Goal: Communication & Community: Answer question/provide support

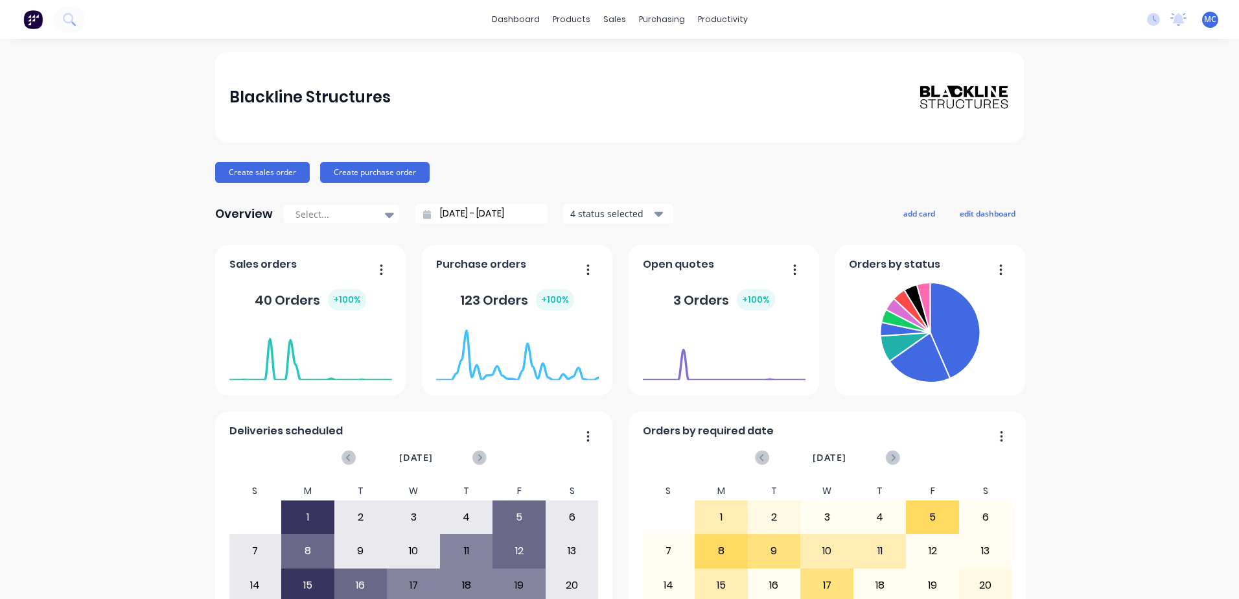
click at [1159, 18] on div "No new notifications [PERSON_NAME] all as read [PERSON_NAME] mentioned you in a…" at bounding box center [1188, 19] width 102 height 19
click at [1173, 20] on icon at bounding box center [1179, 18] width 12 height 10
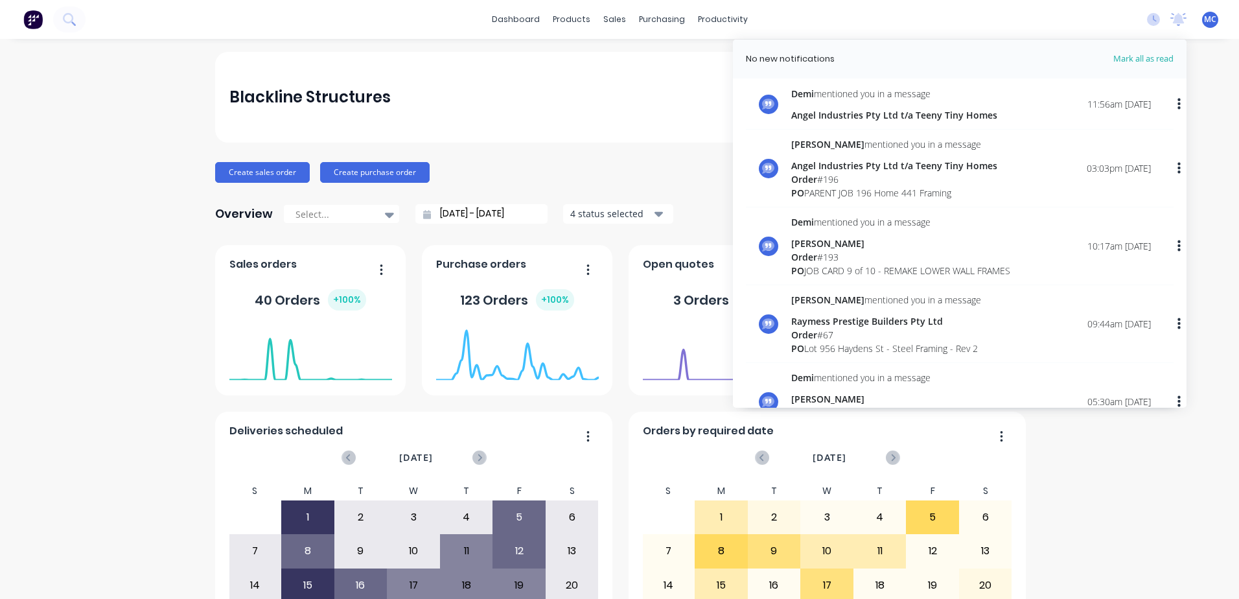
scroll to position [259, 0]
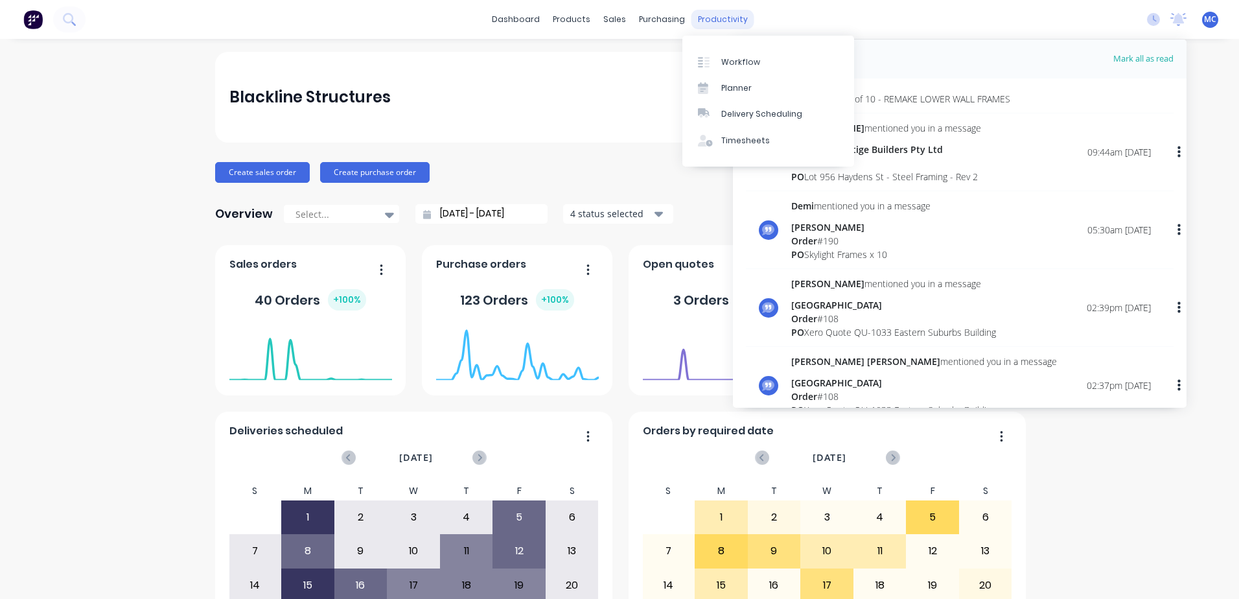
click at [703, 17] on div "productivity" at bounding box center [723, 19] width 63 height 19
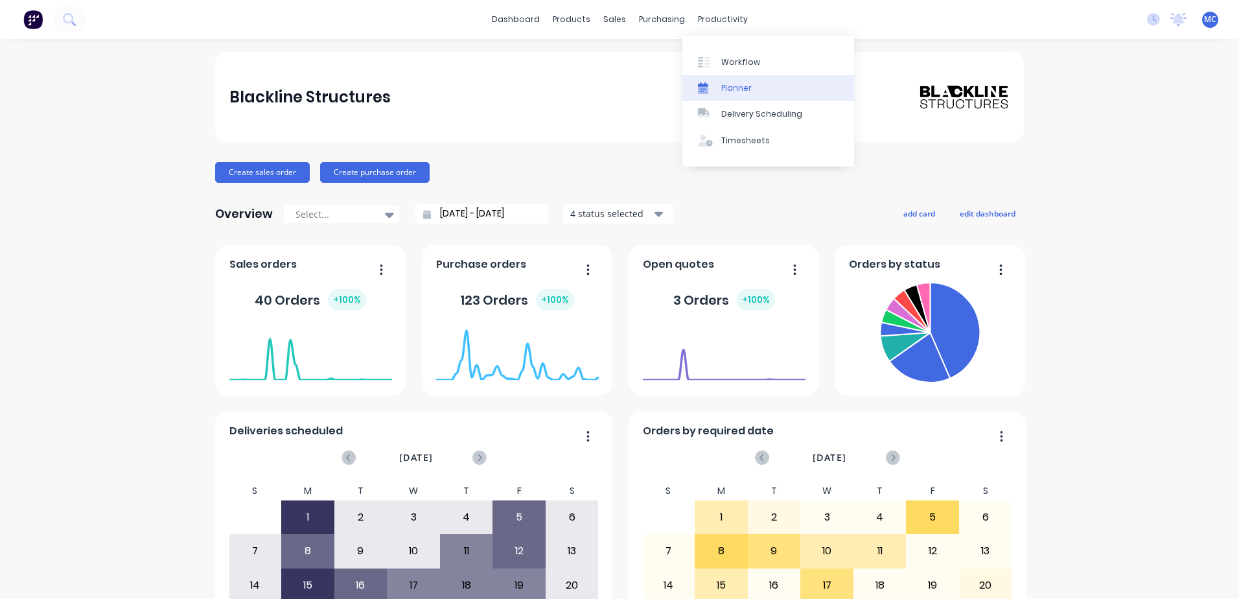
click at [758, 86] on link "Planner" at bounding box center [768, 88] width 172 height 26
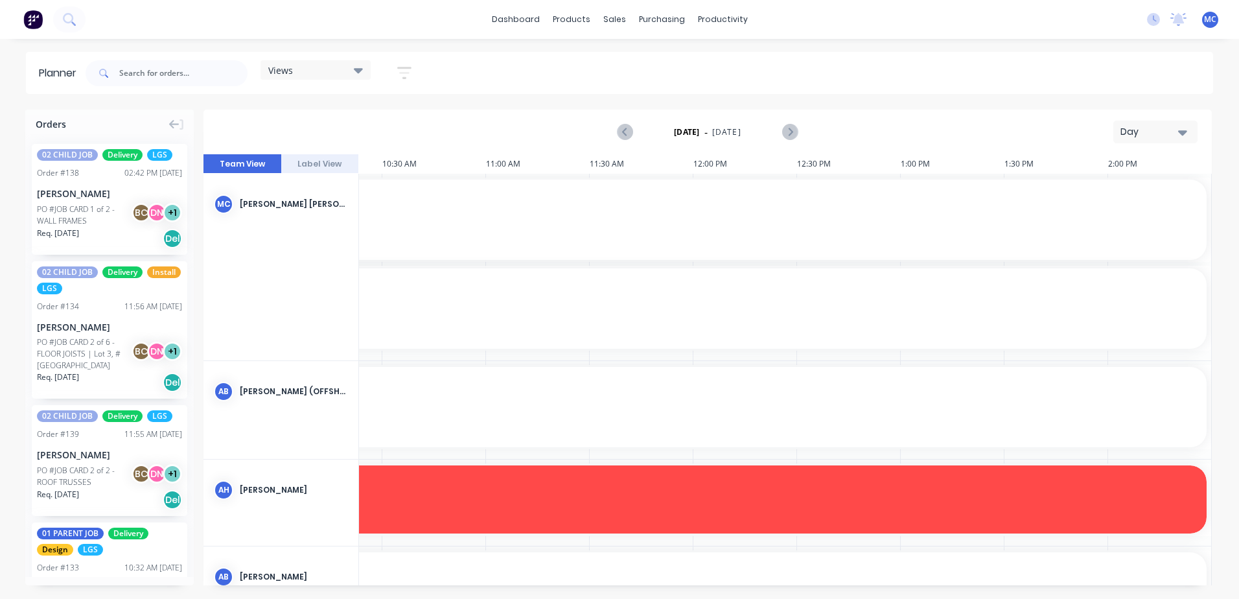
scroll to position [194, 915]
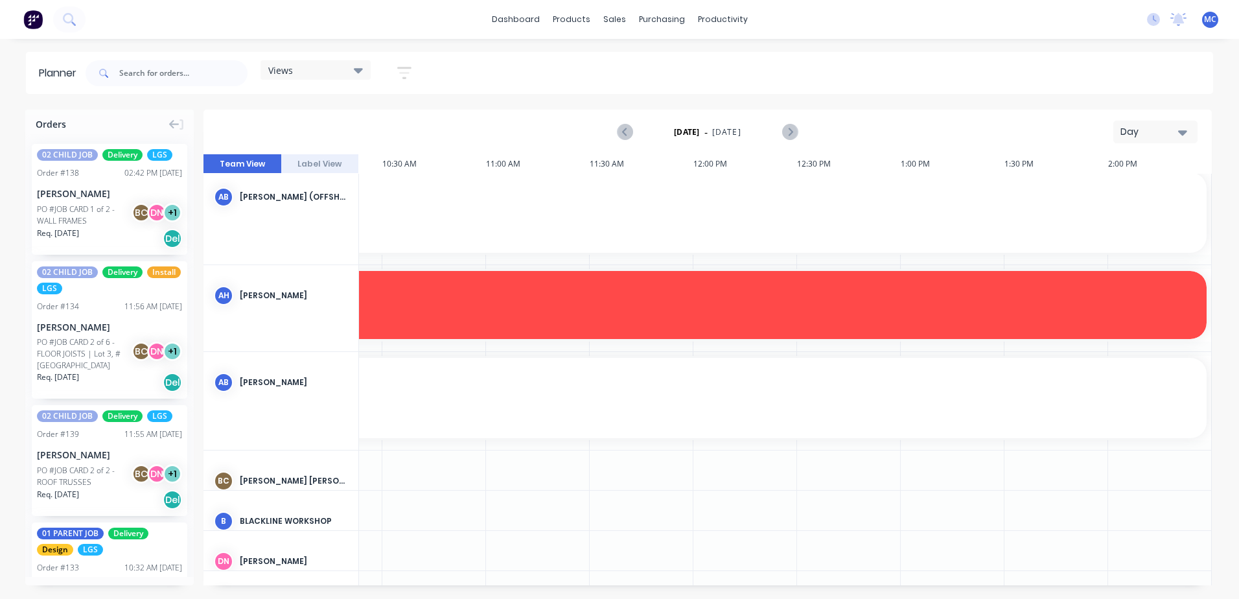
click at [1145, 129] on div "Day" at bounding box center [1151, 132] width 60 height 14
click at [1137, 179] on div "Day" at bounding box center [1132, 167] width 128 height 26
click at [1155, 132] on div "Day" at bounding box center [1151, 132] width 60 height 14
click at [1142, 190] on div "Week" at bounding box center [1132, 193] width 128 height 26
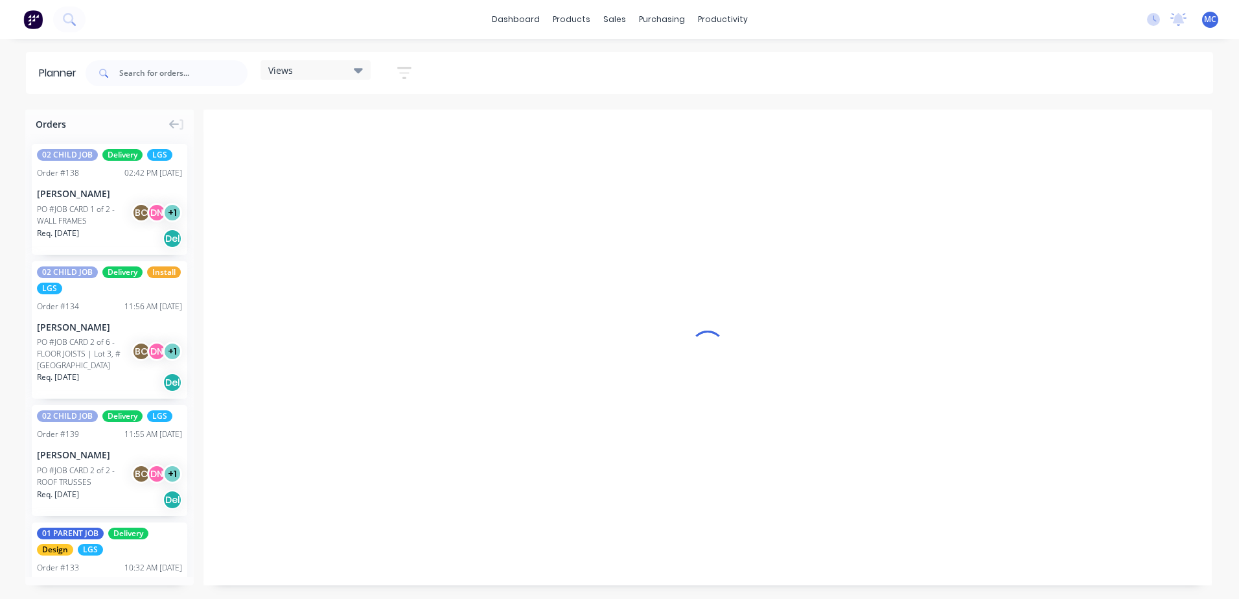
scroll to position [0, 1]
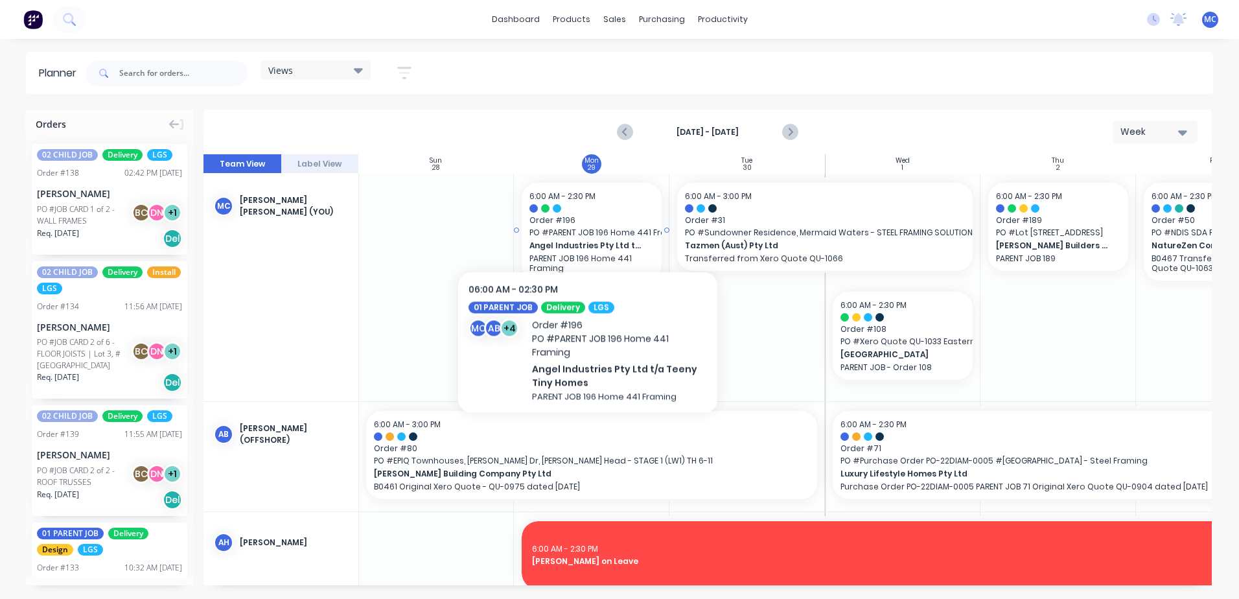
click at [588, 224] on span "Order # 196" at bounding box center [591, 221] width 124 height 12
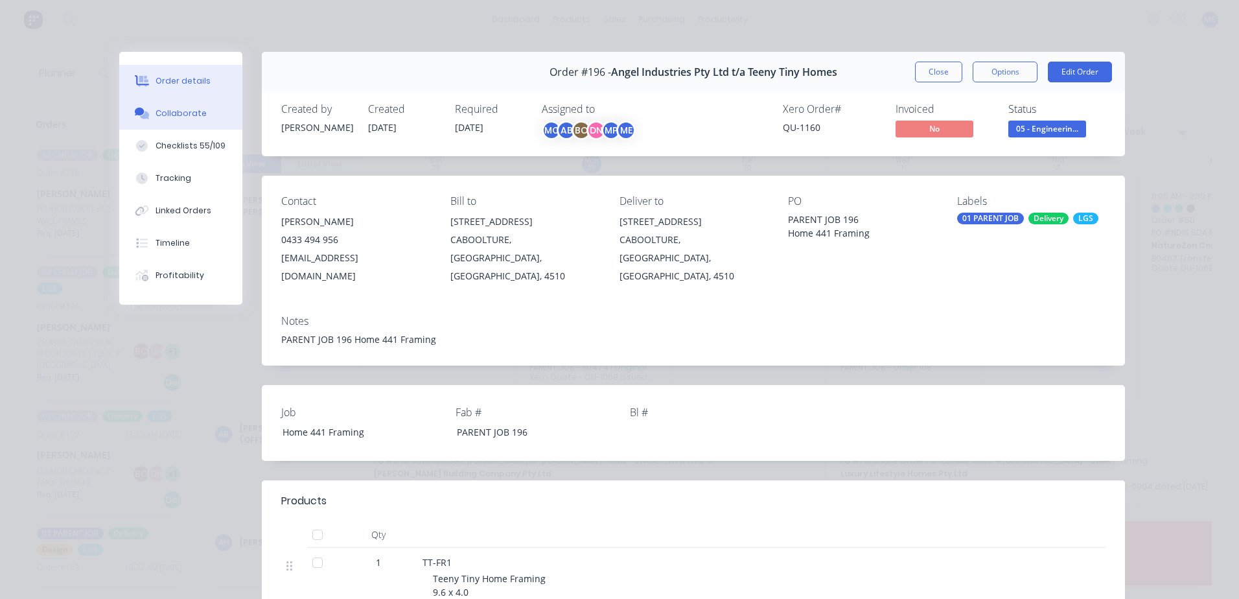
click at [178, 116] on div "Collaborate" at bounding box center [181, 114] width 51 height 12
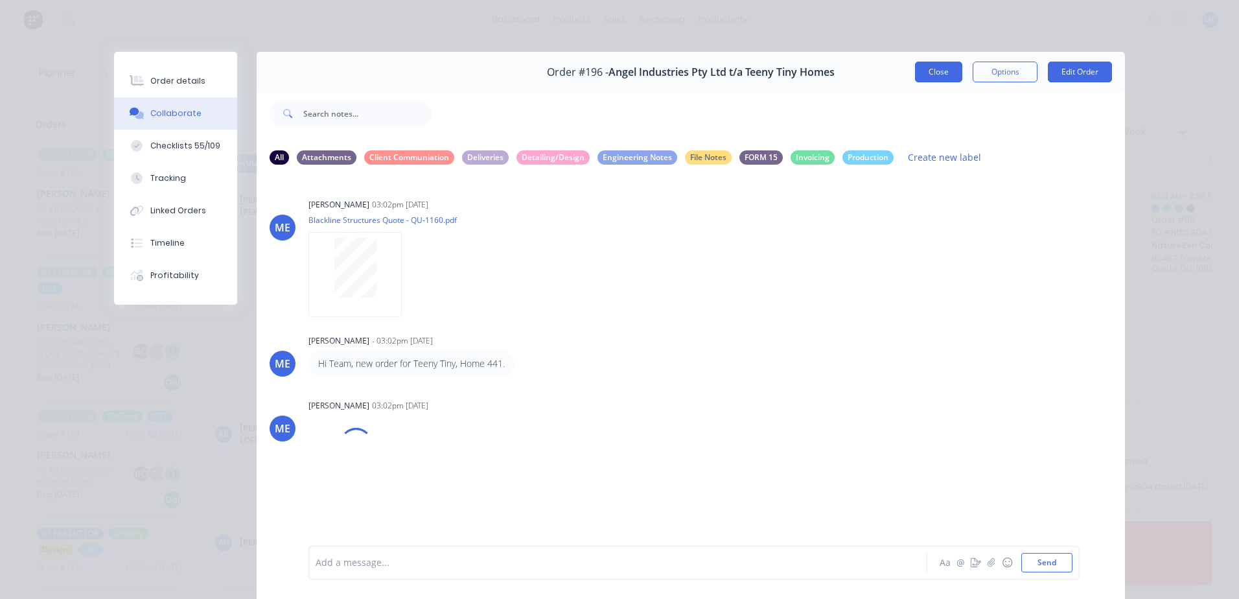
click at [940, 64] on button "Close" at bounding box center [938, 72] width 47 height 21
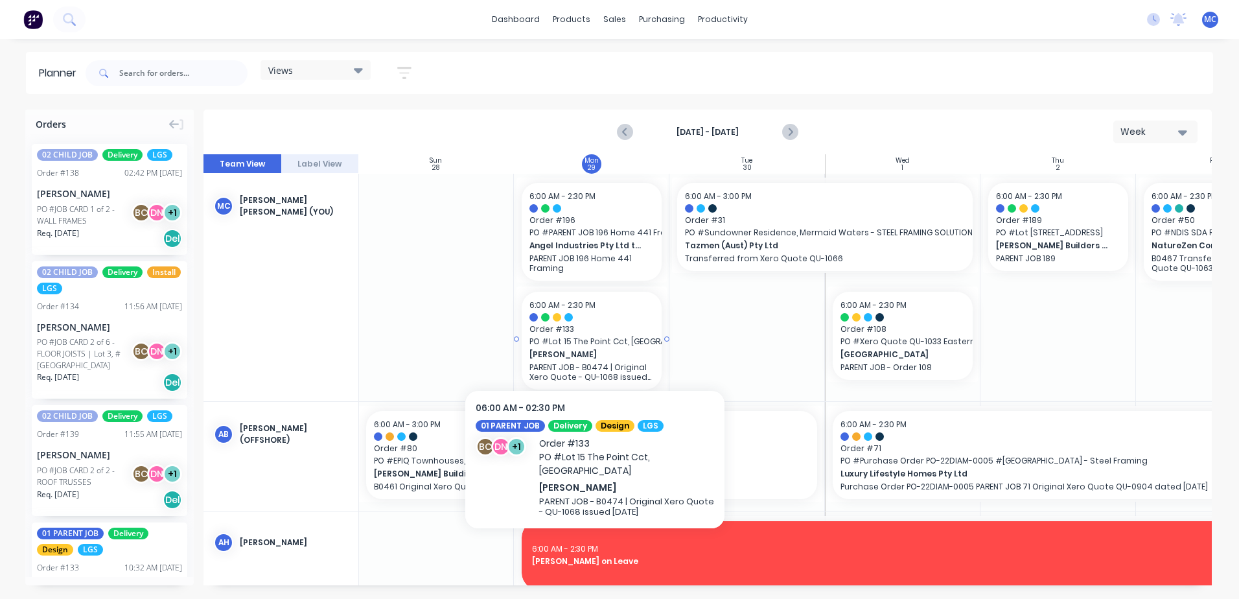
click at [595, 343] on span "PO # Lot 15 The Point Cct, [GEOGRAPHIC_DATA]" at bounding box center [591, 342] width 124 height 12
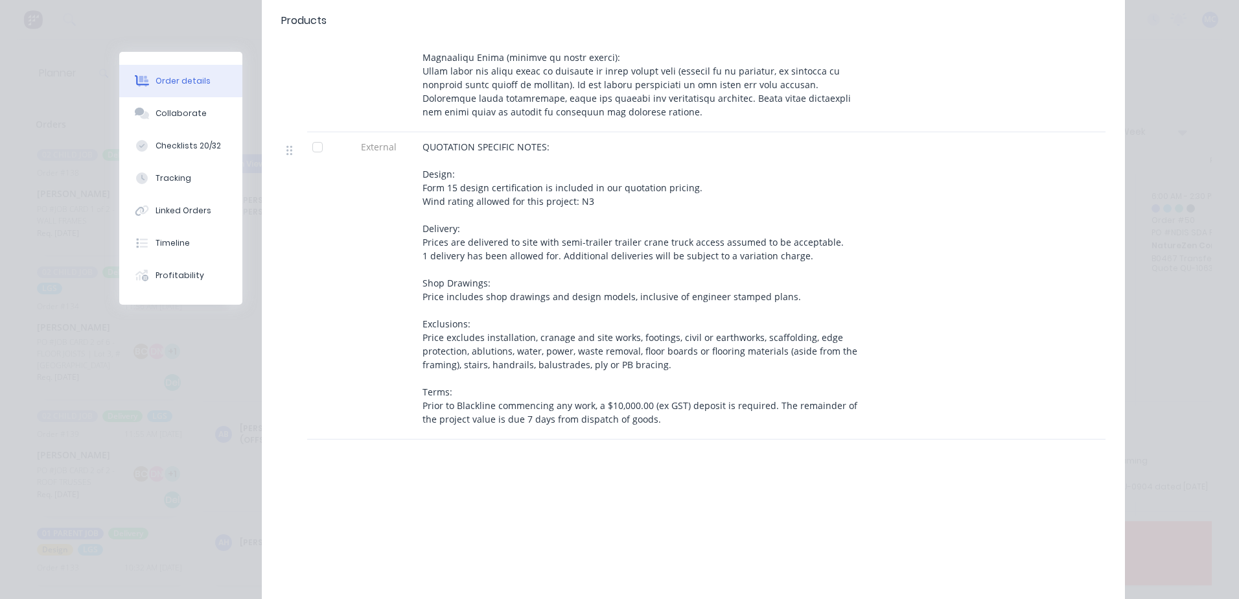
scroll to position [907, 0]
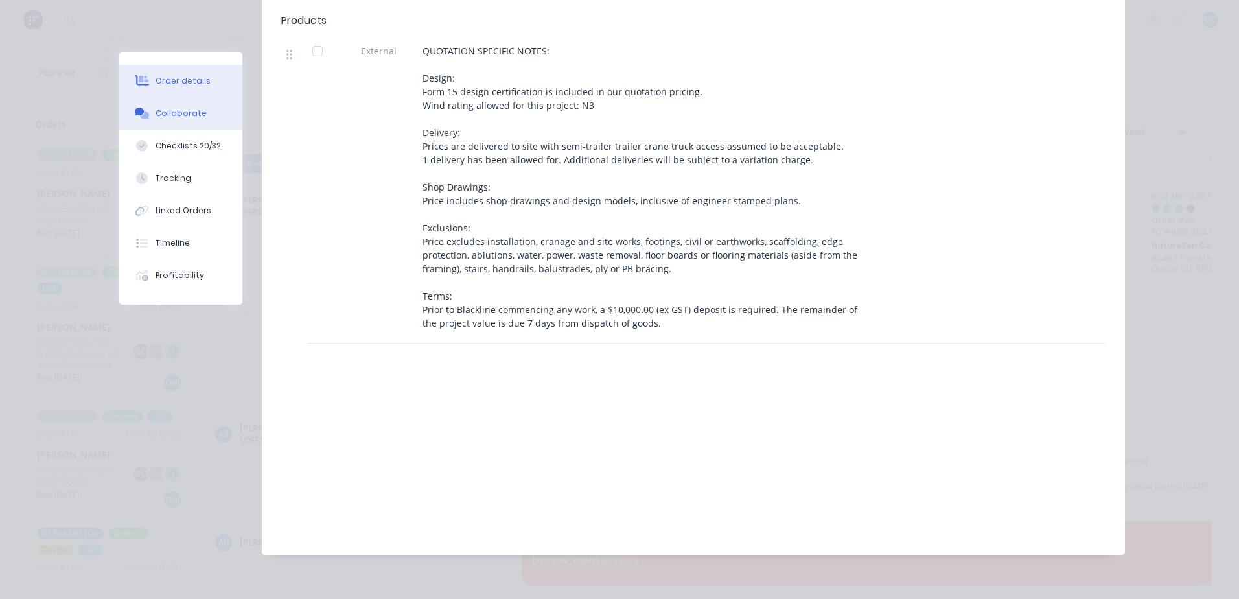
click at [180, 102] on button "Collaborate" at bounding box center [180, 113] width 123 height 32
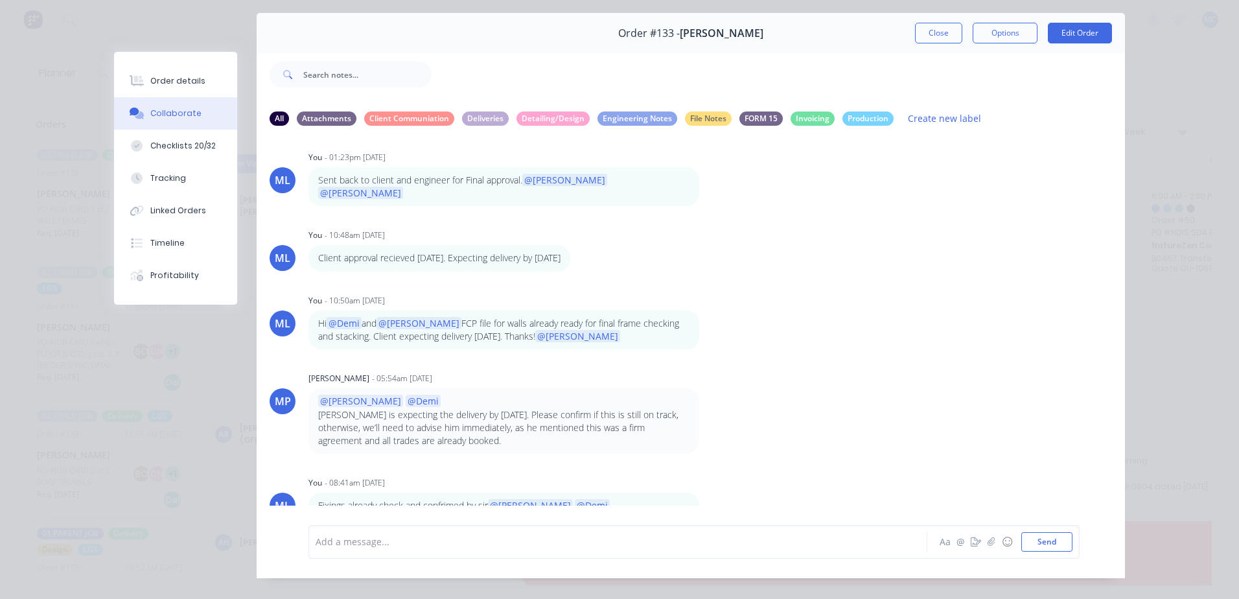
scroll to position [59, 0]
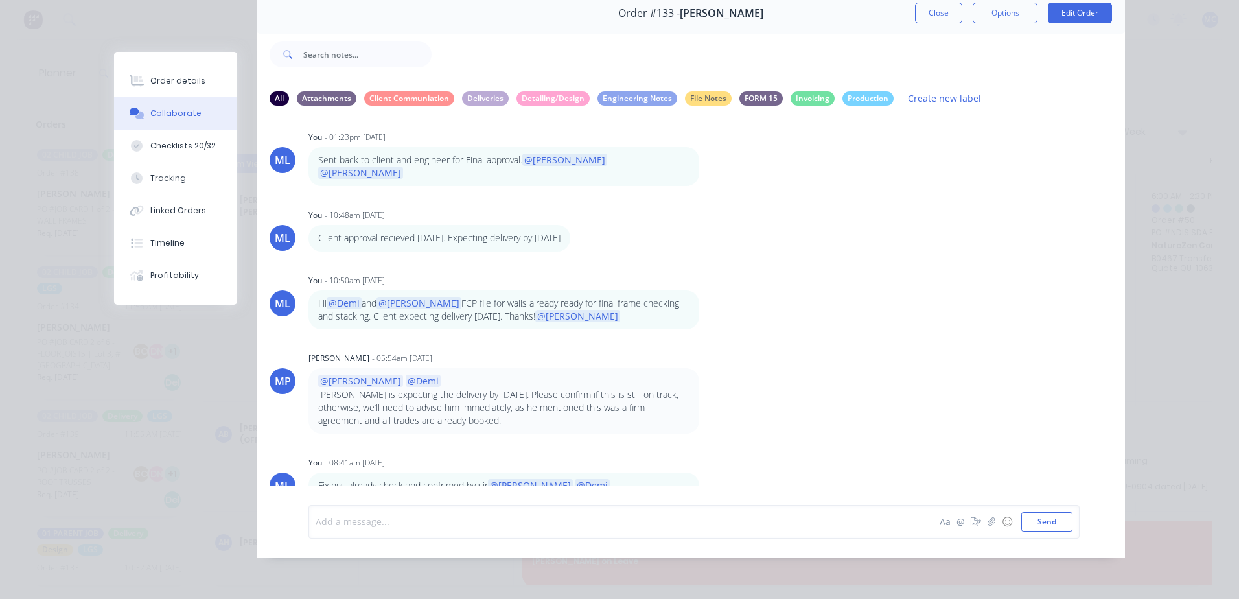
click at [474, 516] on div at bounding box center [599, 522] width 567 height 14
drag, startPoint x: 426, startPoint y: 275, endPoint x: 348, endPoint y: 286, distance: 78.5
click at [348, 297] on p "Hi @Demi and @[PERSON_NAME] FCP file for walls already ready for final frame ch…" at bounding box center [503, 310] width 371 height 27
copy p "FCP file for walls already ready for final frame checking and stacking."
click at [457, 521] on div "Hi @Demi and @[PERSON_NAME]" at bounding box center [599, 522] width 567 height 14
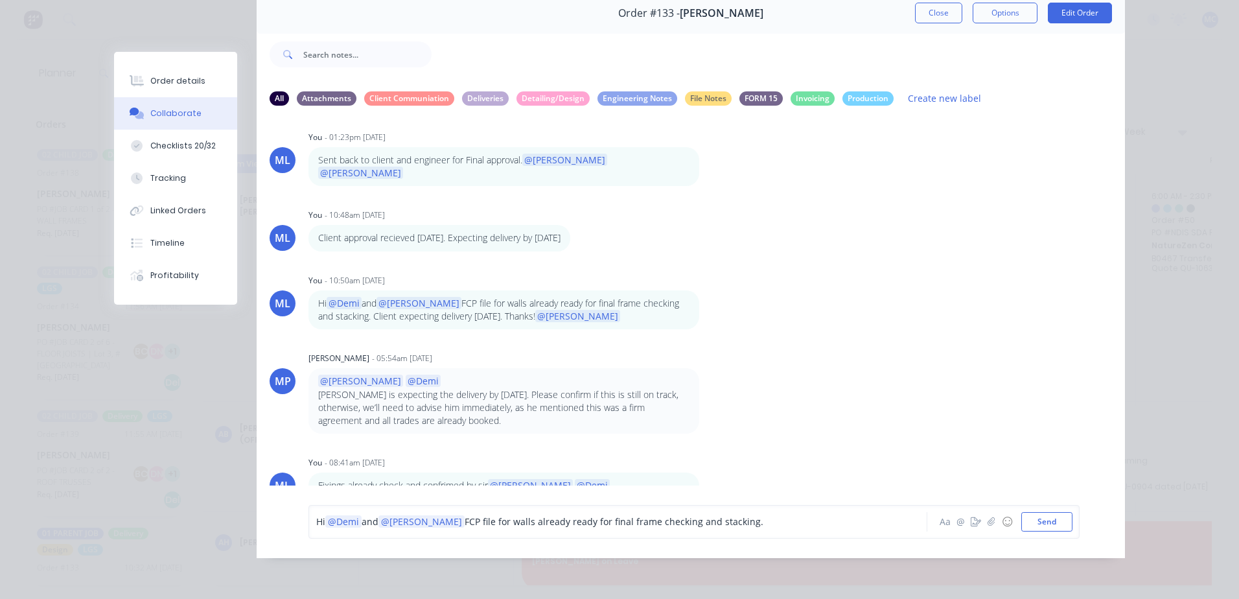
click at [495, 523] on span "FCP file for walls already ready for final frame checking and stacking." at bounding box center [614, 521] width 299 height 12
drag, startPoint x: 499, startPoint y: 521, endPoint x: 508, endPoint y: 502, distance: 20.9
click at [481, 522] on span "FCP file for walls already ready for final frame checking and stacking." at bounding box center [614, 521] width 299 height 12
click at [762, 520] on div "Hi @Demi and @[PERSON_NAME] FCP file for trusses already ready for final frame …" at bounding box center [599, 522] width 567 height 14
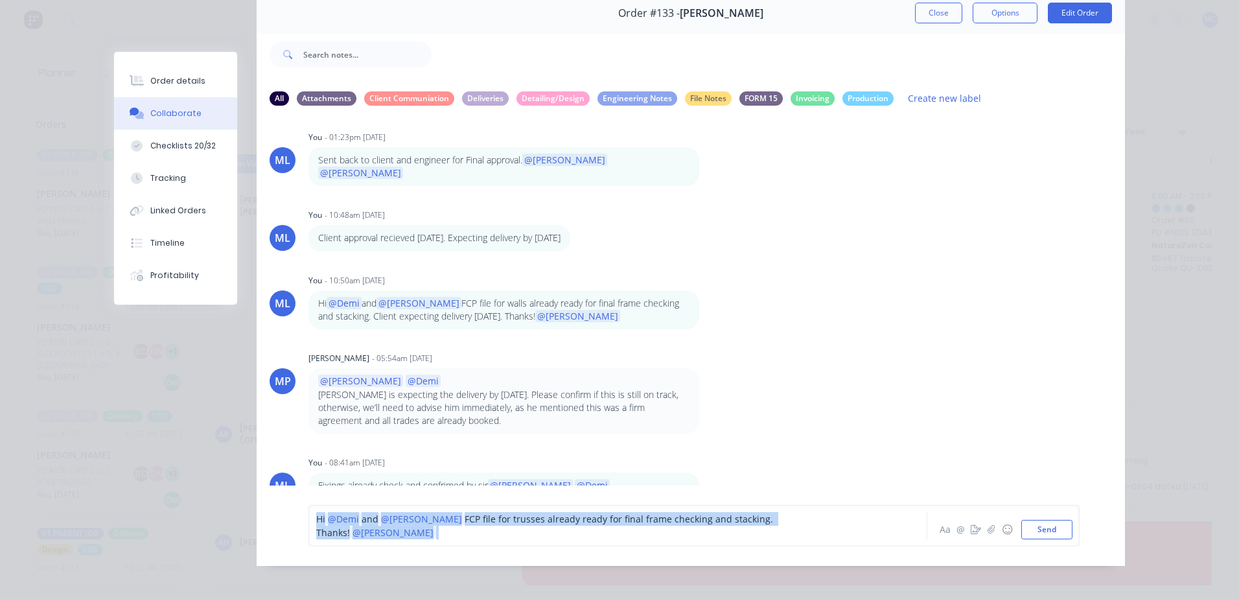
drag, startPoint x: 860, startPoint y: 527, endPoint x: 285, endPoint y: 533, distance: 575.5
click at [285, 532] on div "Hi @Demi and @[PERSON_NAME] FCP file for trusses already ready for final frame …" at bounding box center [691, 525] width 868 height 80
copy div "Hi @Demi and @[PERSON_NAME] FCP file for trusses already ready for final frame …"
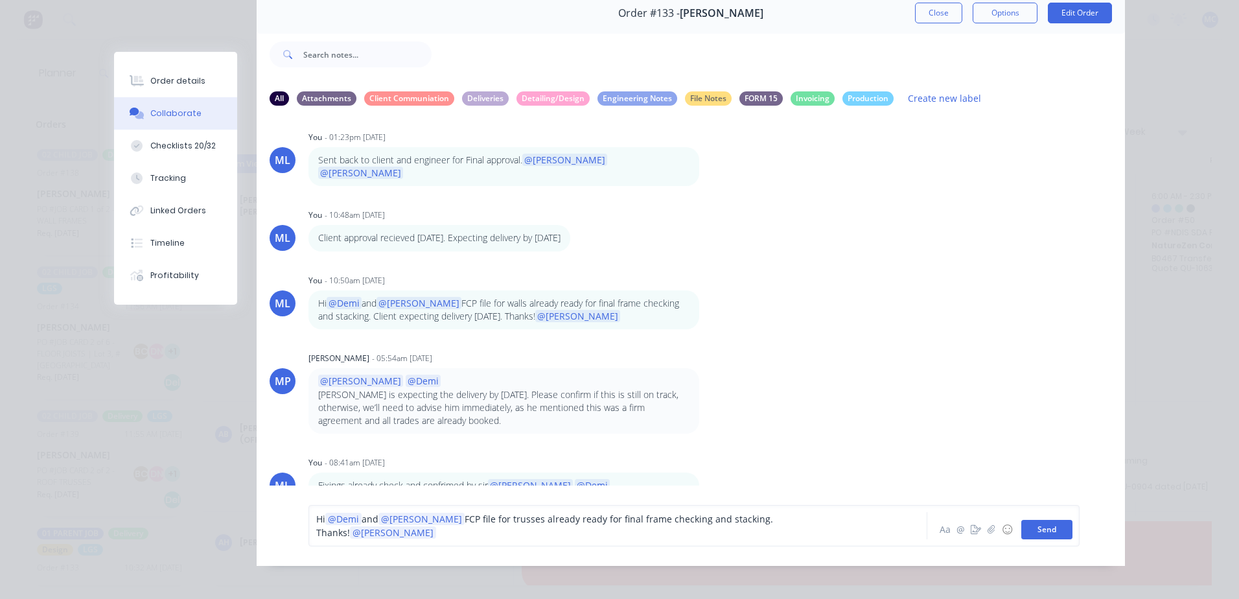
click at [1055, 520] on button "Send" at bounding box center [1046, 529] width 51 height 19
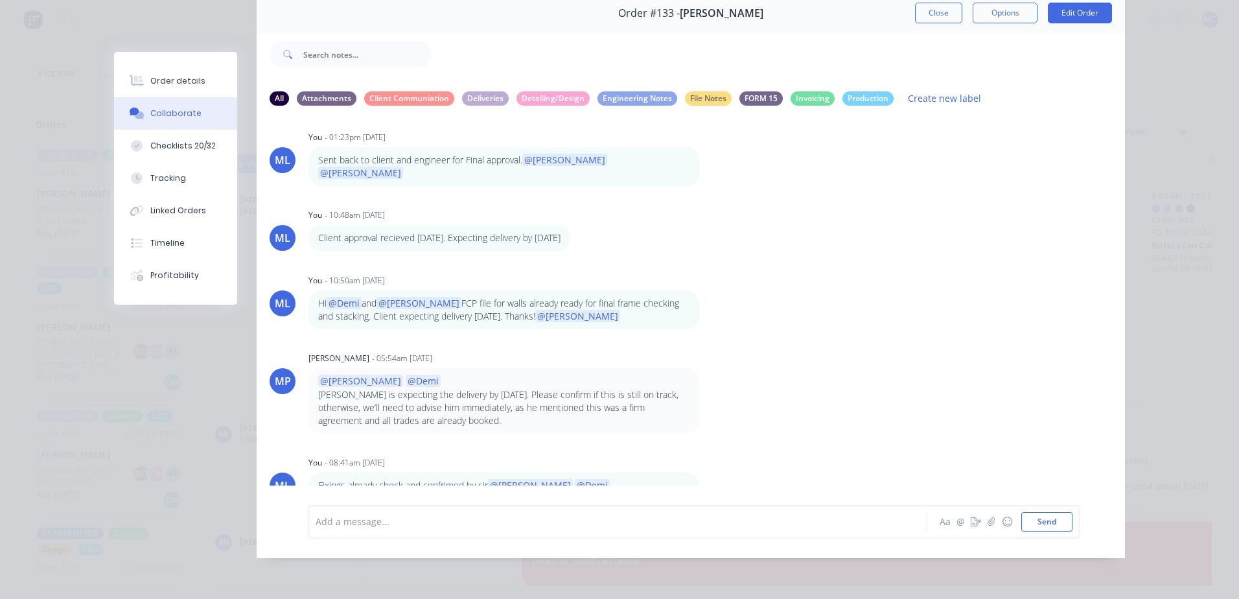
scroll to position [726, 0]
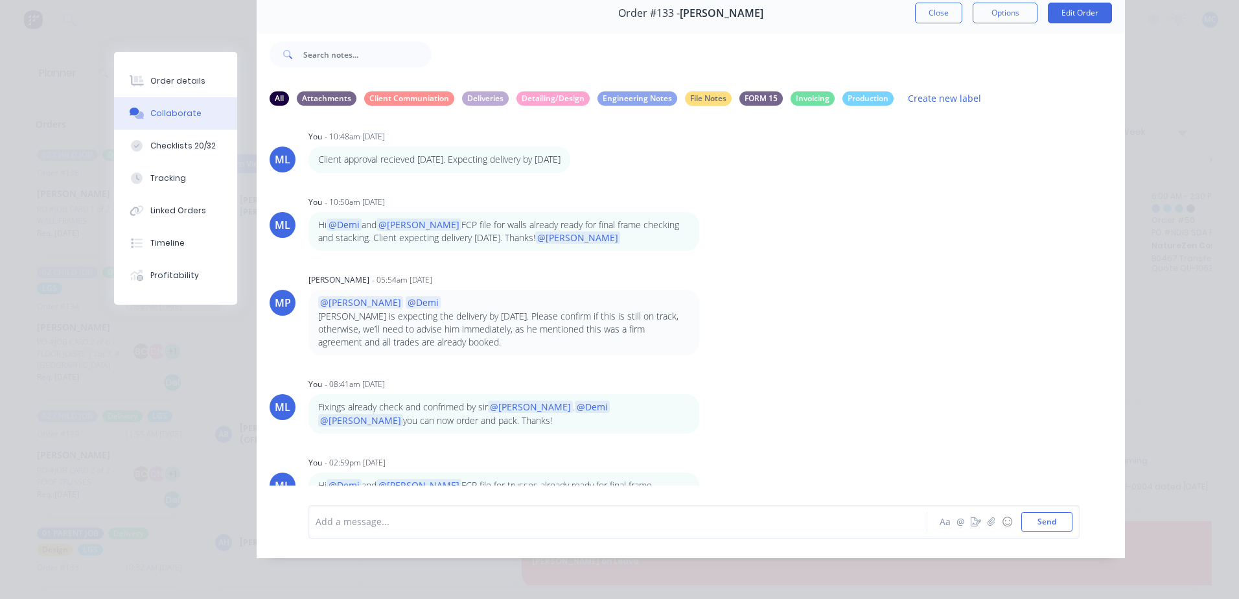
click at [925, 7] on button "Close" at bounding box center [938, 13] width 47 height 21
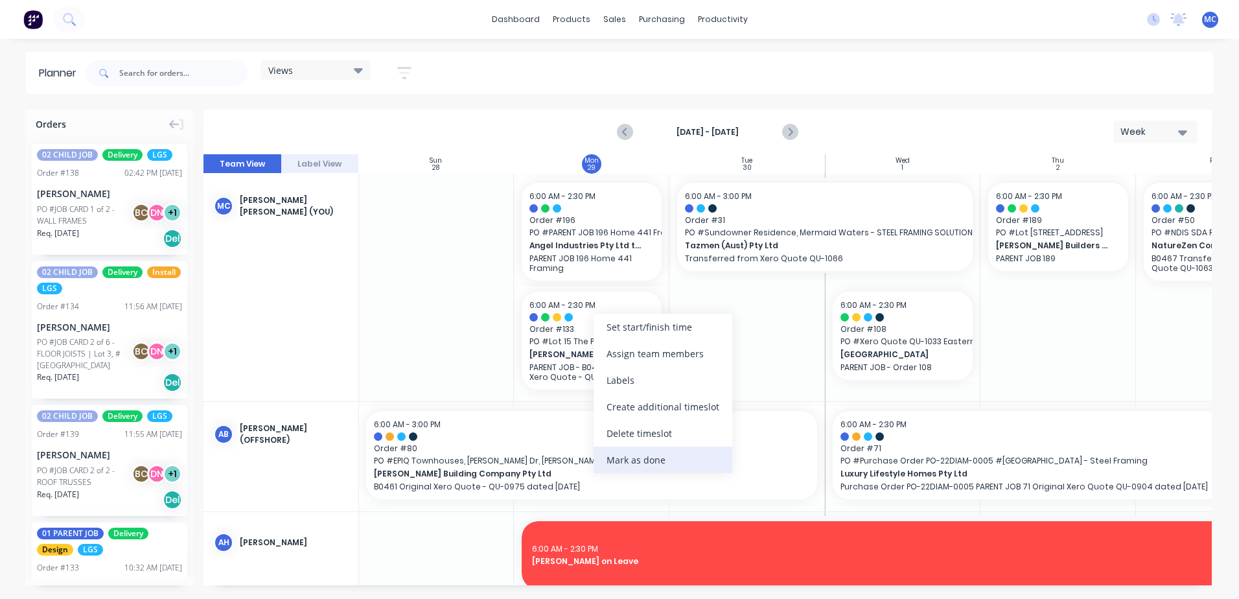
click at [660, 452] on div "Mark as done" at bounding box center [663, 460] width 139 height 27
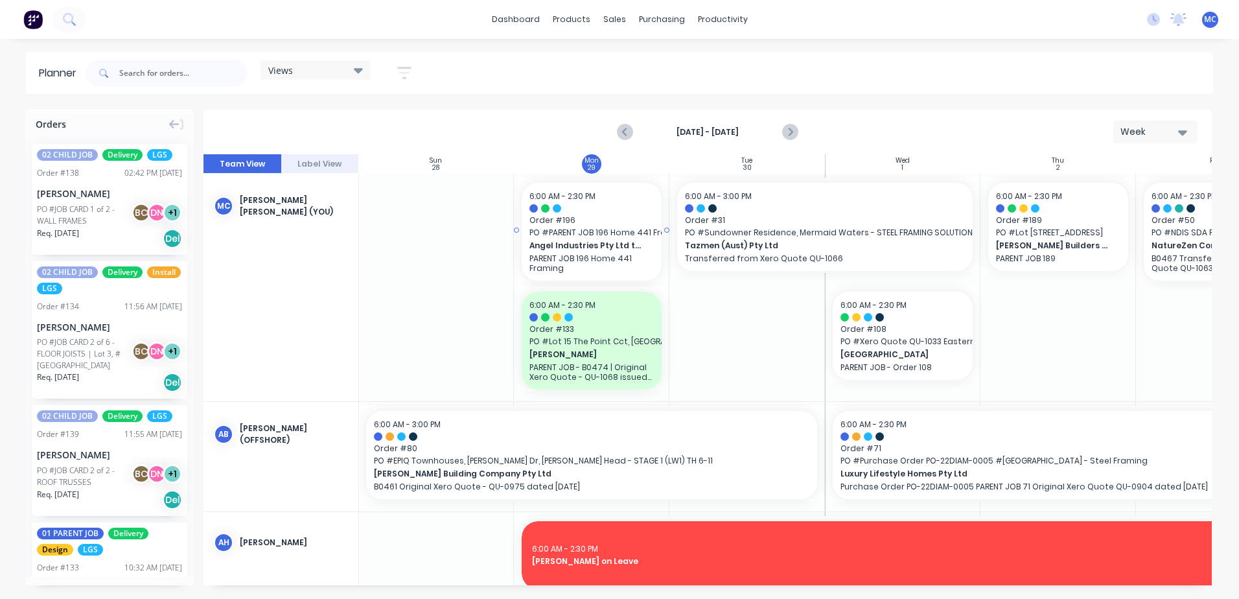
click at [590, 235] on span "PO # PARENT JOB 196 Home 441 Framing" at bounding box center [591, 233] width 124 height 12
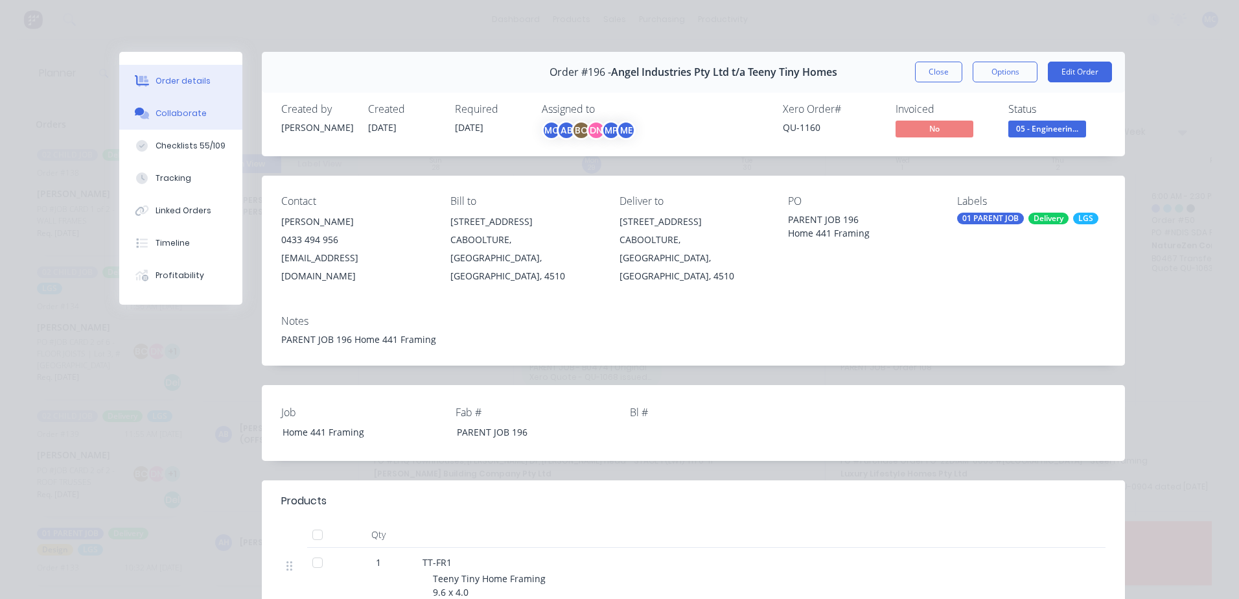
click at [136, 118] on icon at bounding box center [142, 114] width 15 height 12
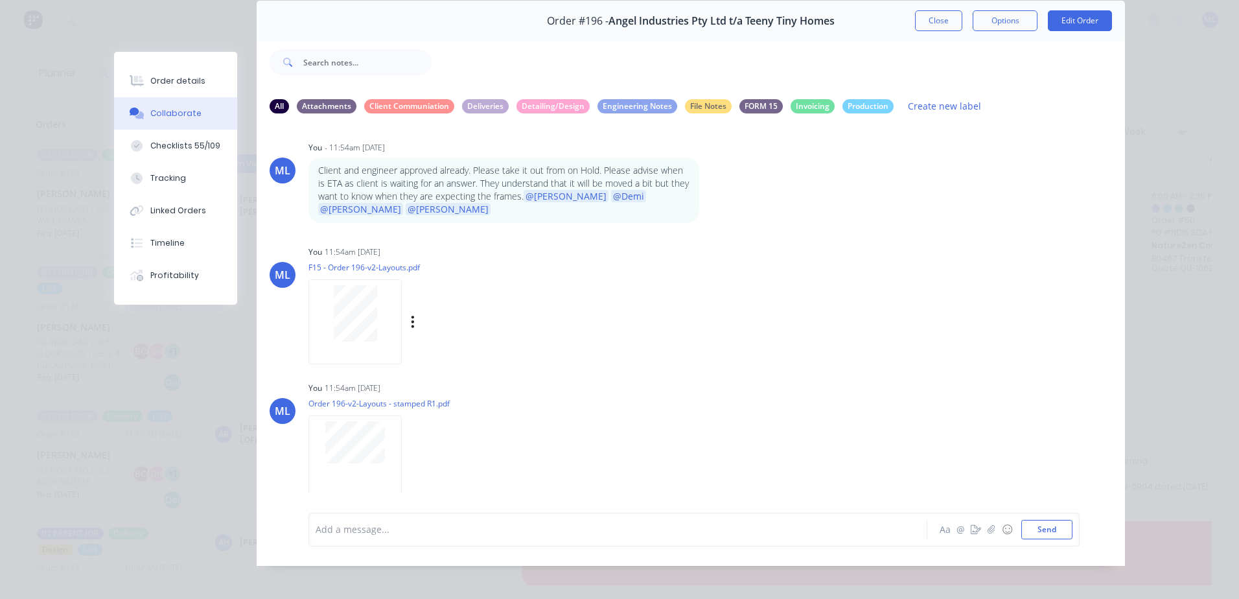
scroll to position [59, 0]
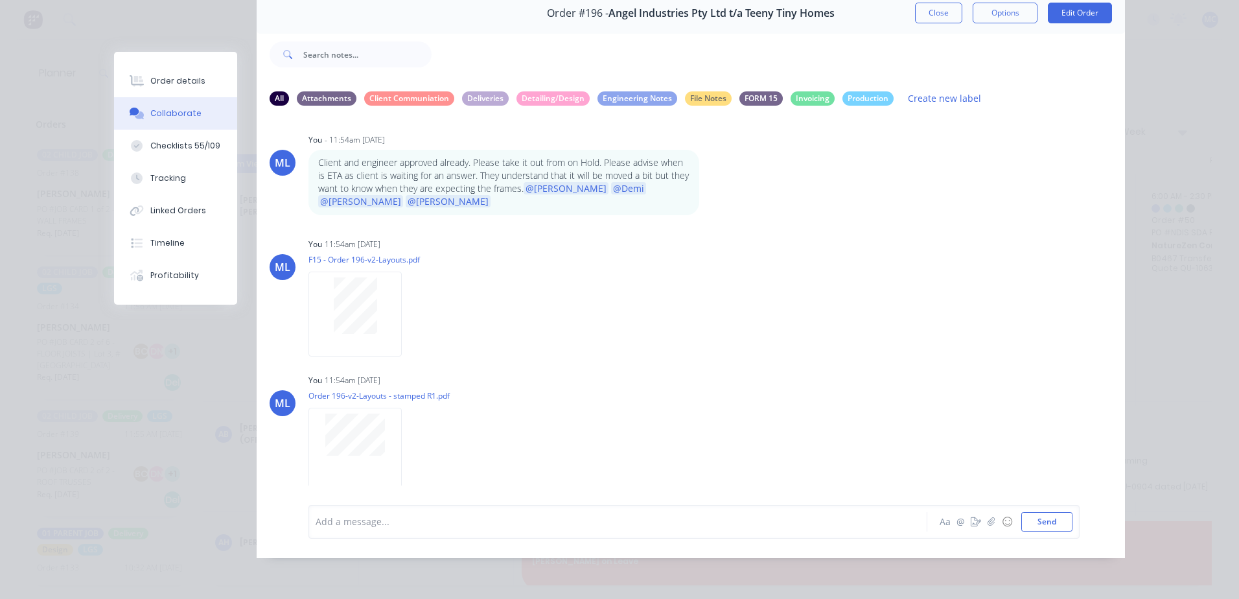
click at [388, 520] on div at bounding box center [599, 522] width 567 height 14
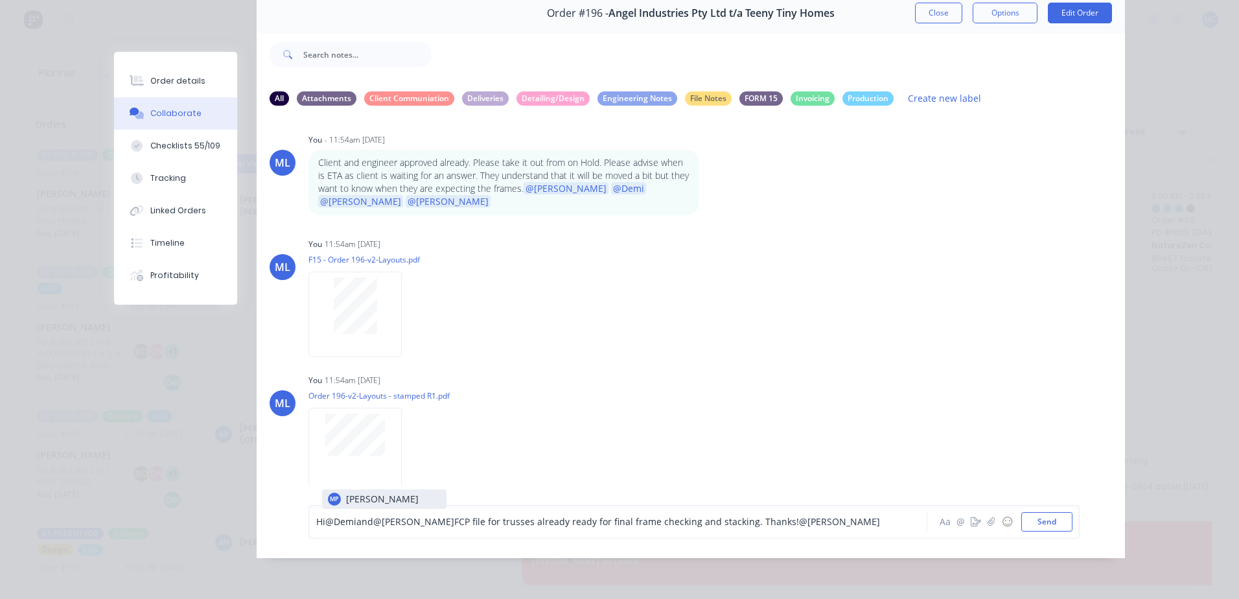
click at [574, 514] on div "Hi @Demi and @[PERSON_NAME] FCP file for trusses already ready for final frame …" at bounding box center [600, 521] width 568 height 19
click at [356, 520] on span "and" at bounding box center [364, 521] width 17 height 12
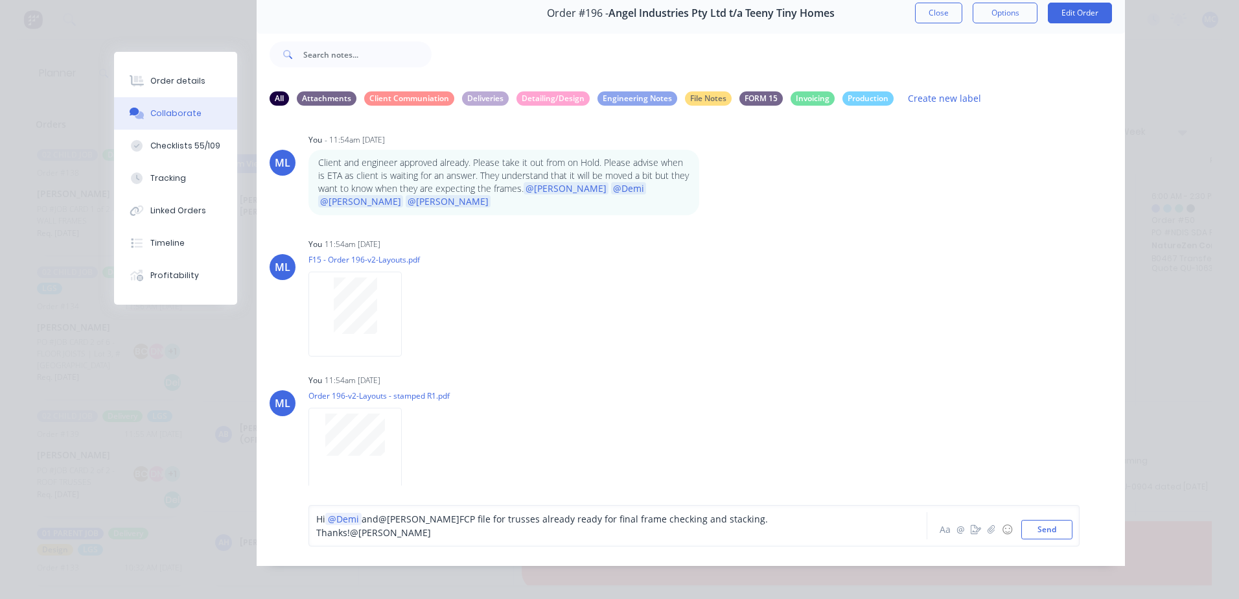
click at [395, 521] on span "@[PERSON_NAME]" at bounding box center [418, 519] width 81 height 12
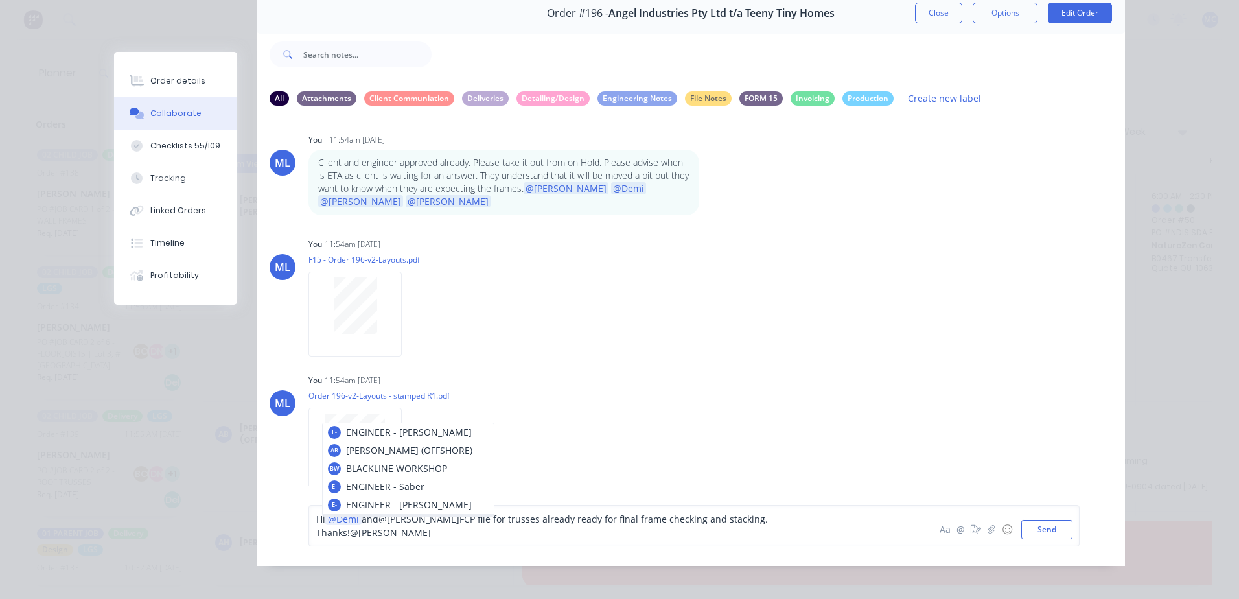
click at [421, 524] on span "@[PERSON_NAME]" at bounding box center [418, 519] width 81 height 12
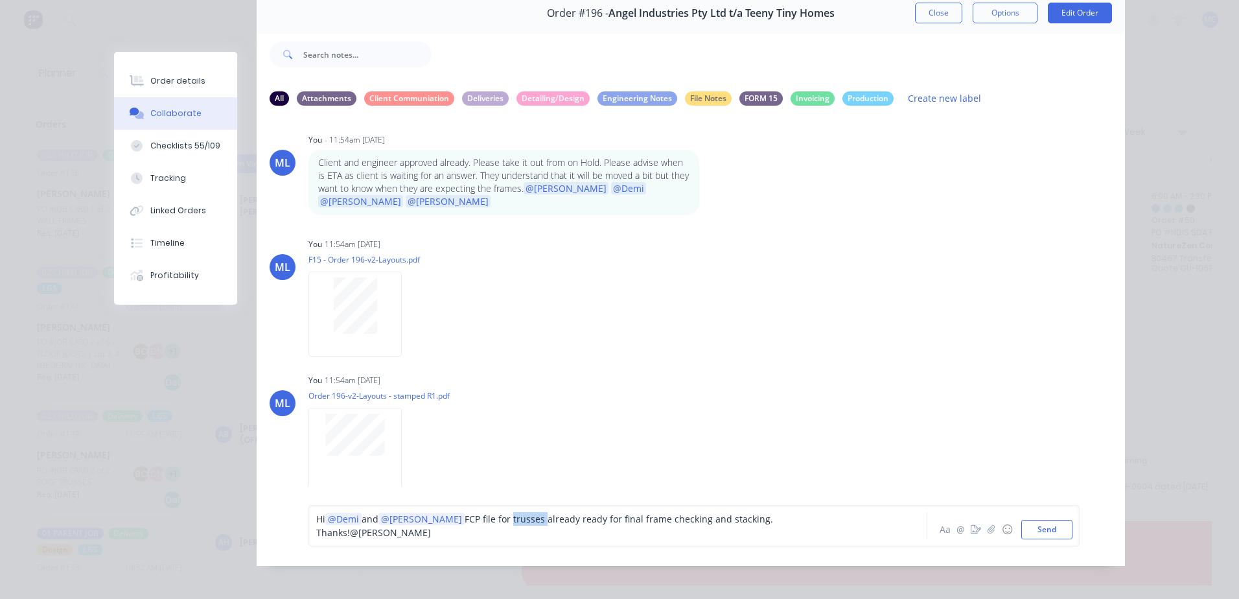
drag, startPoint x: 506, startPoint y: 524, endPoint x: 475, endPoint y: 522, distance: 31.2
click at [475, 522] on span "FCP file for trusses already ready for final frame checking and stacking. Thank…" at bounding box center [545, 526] width 459 height 26
click at [431, 526] on span "@[PERSON_NAME]" at bounding box center [390, 532] width 81 height 12
click at [875, 524] on div "Hi @Demi and @[PERSON_NAME] FCP file for walls and Roof panels already ready fo…" at bounding box center [599, 525] width 567 height 27
click at [436, 526] on span "@[PERSON_NAME]" at bounding box center [393, 532] width 86 height 12
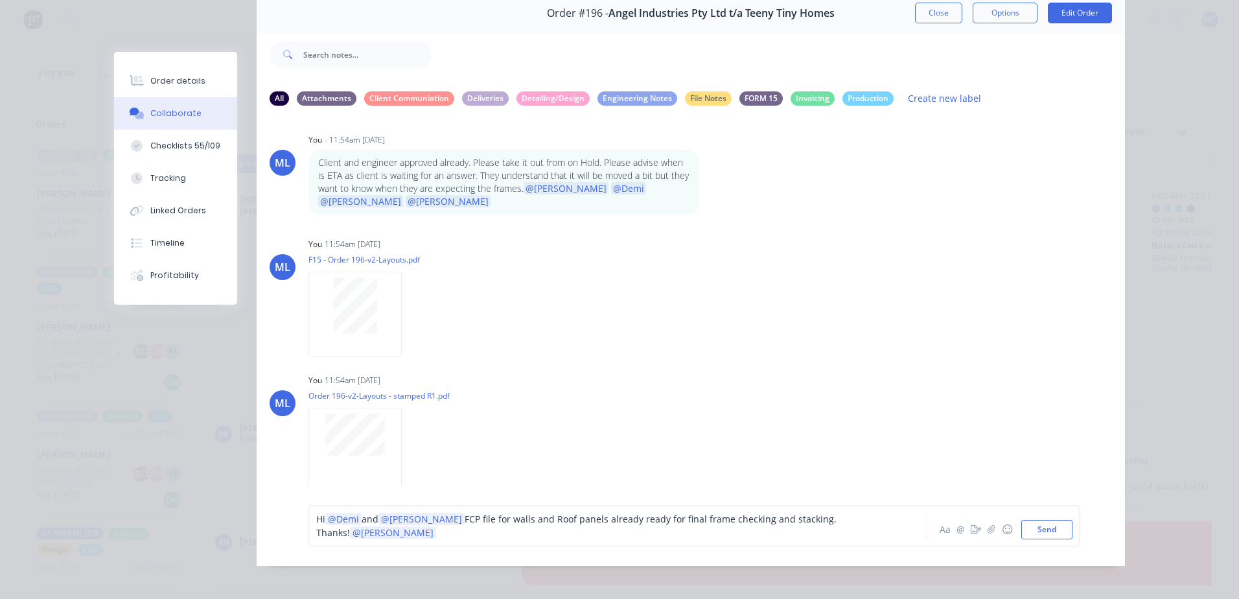
click at [789, 520] on span "FCP file for walls and Roof panels already ready for final frame checking and s…" at bounding box center [577, 526] width 523 height 26
drag, startPoint x: 497, startPoint y: 533, endPoint x: 791, endPoint y: 516, distance: 294.8
click at [791, 516] on span "FCP file for walls and Roof panels already ready for final frame checking and s…" at bounding box center [592, 526] width 553 height 26
click at [795, 519] on span "FCP file for walls and Roof panels already ready for final frame checking and s…" at bounding box center [580, 526] width 528 height 26
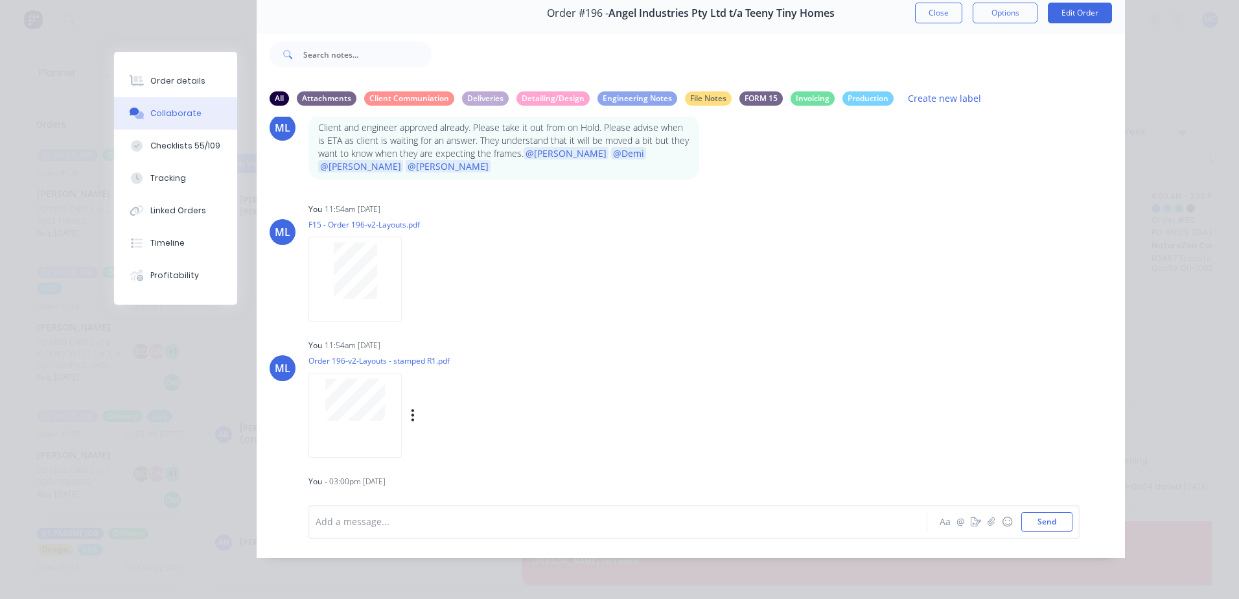
scroll to position [924, 0]
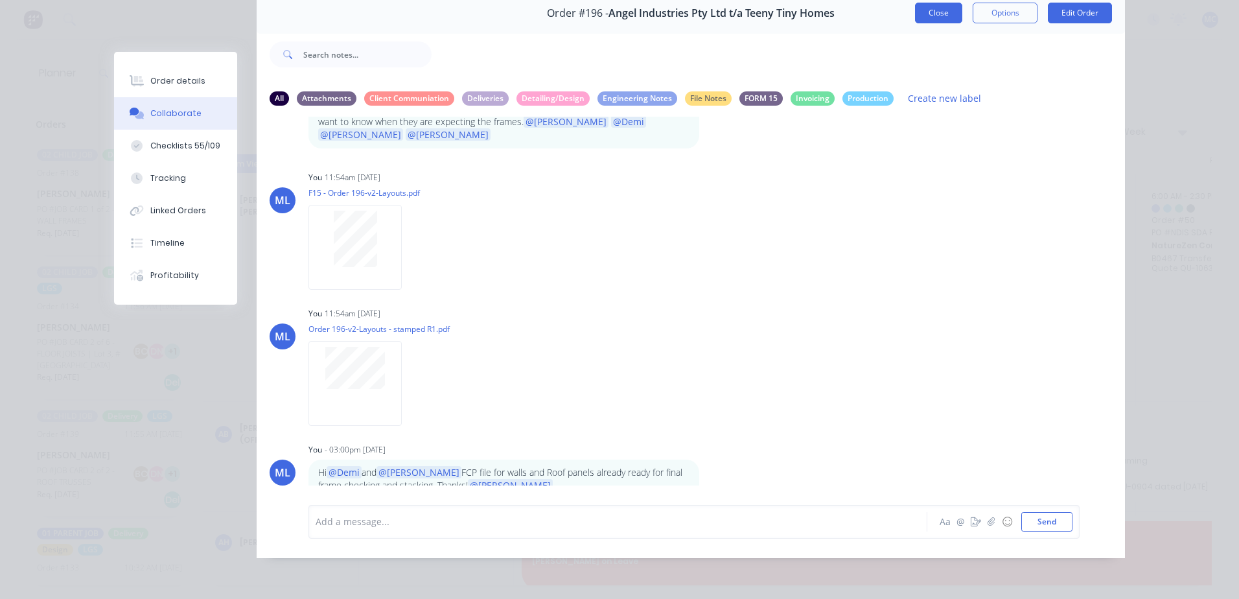
click at [925, 16] on button "Close" at bounding box center [938, 13] width 47 height 21
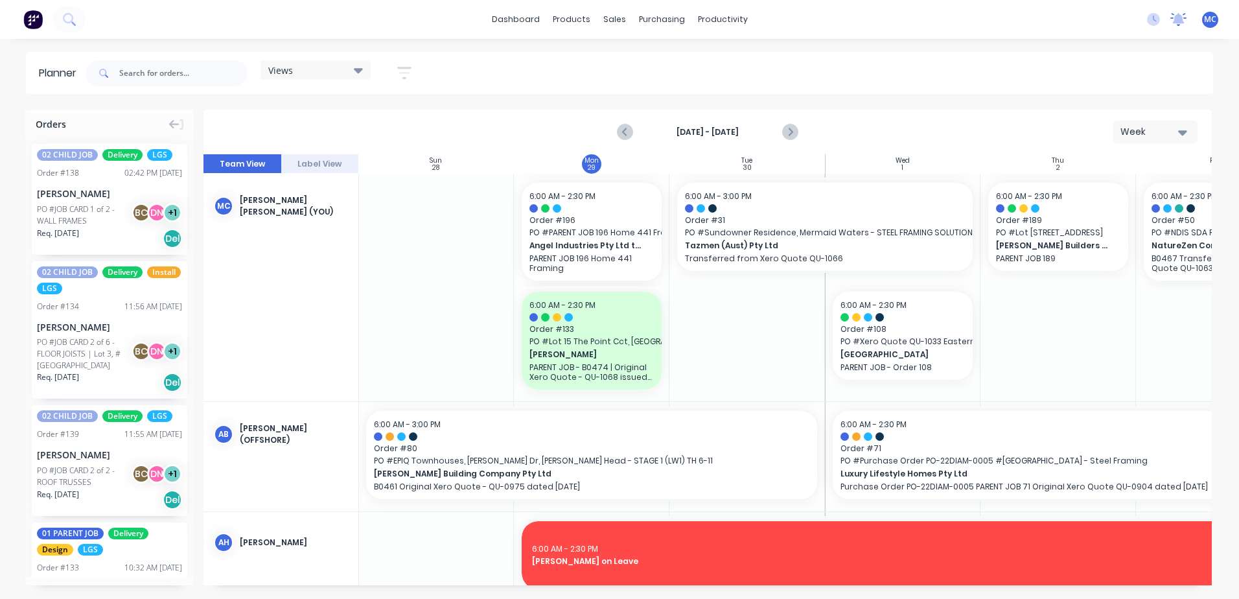
click at [1184, 17] on icon at bounding box center [1178, 19] width 16 height 13
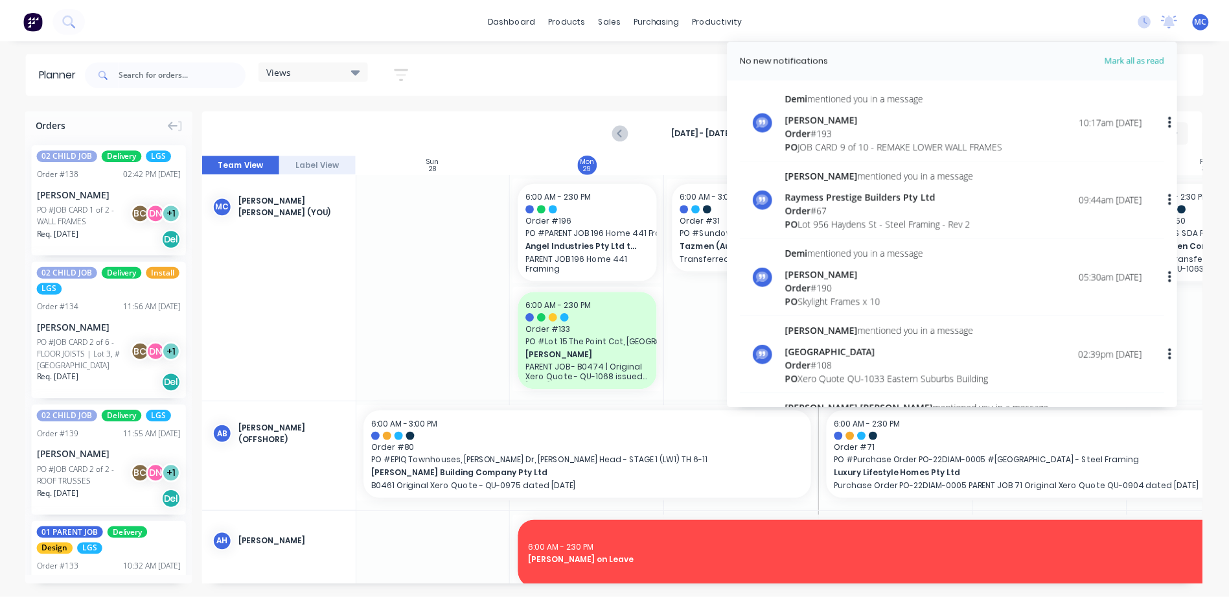
scroll to position [194, 0]
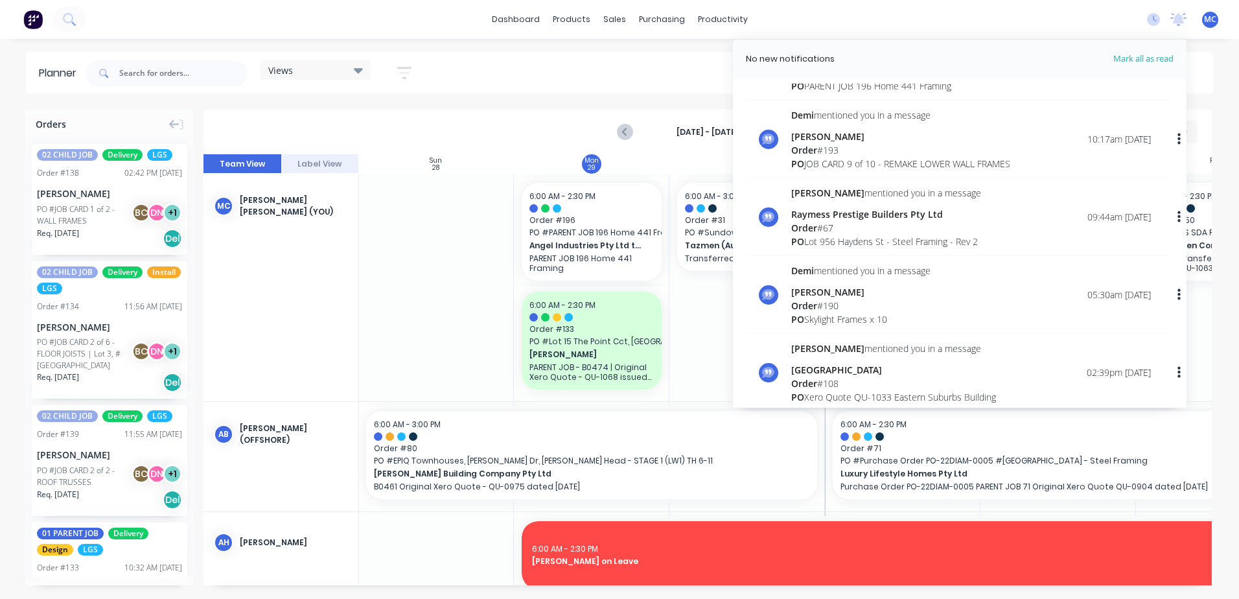
click at [892, 143] on div "Order # 193" at bounding box center [900, 150] width 219 height 14
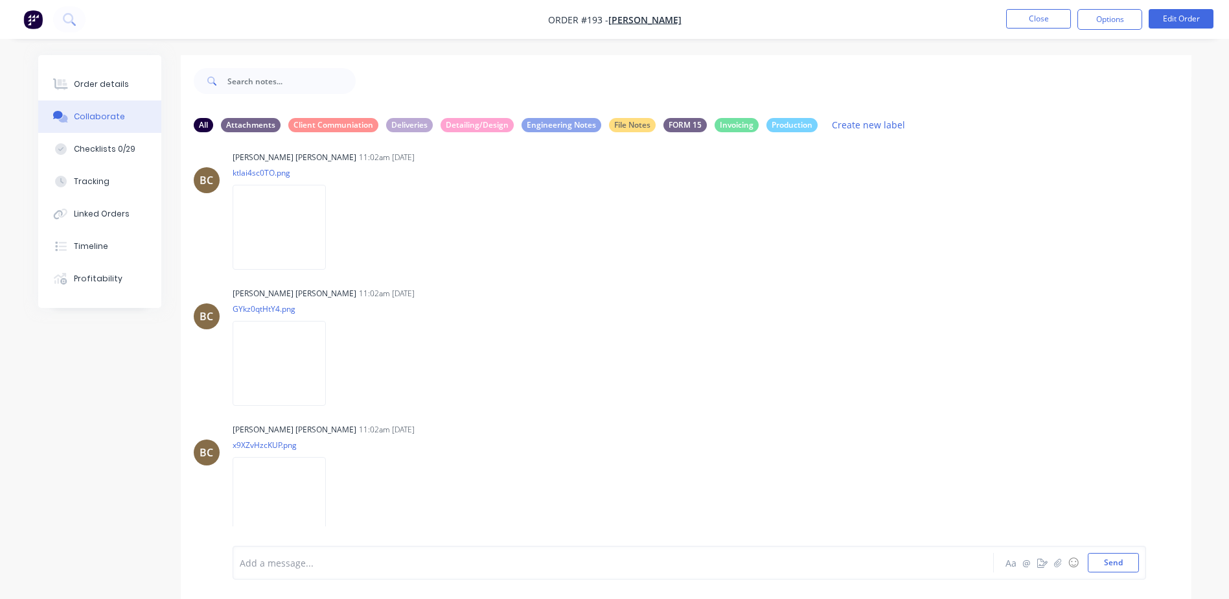
scroll to position [1277, 0]
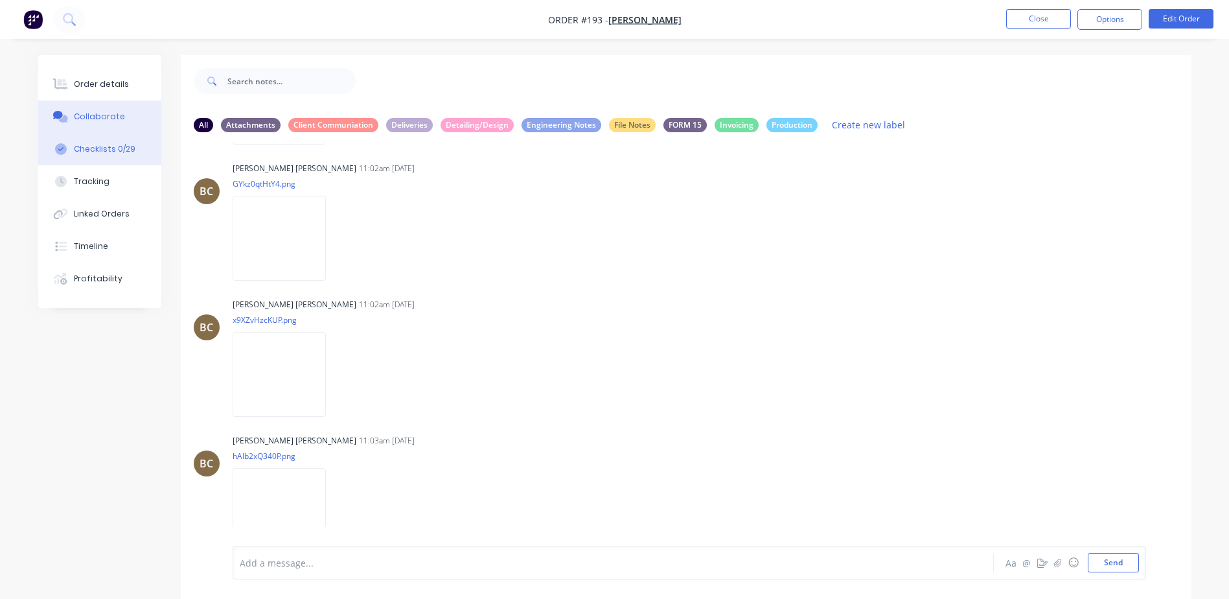
click at [111, 155] on button "Checklists 0/29" at bounding box center [99, 149] width 123 height 32
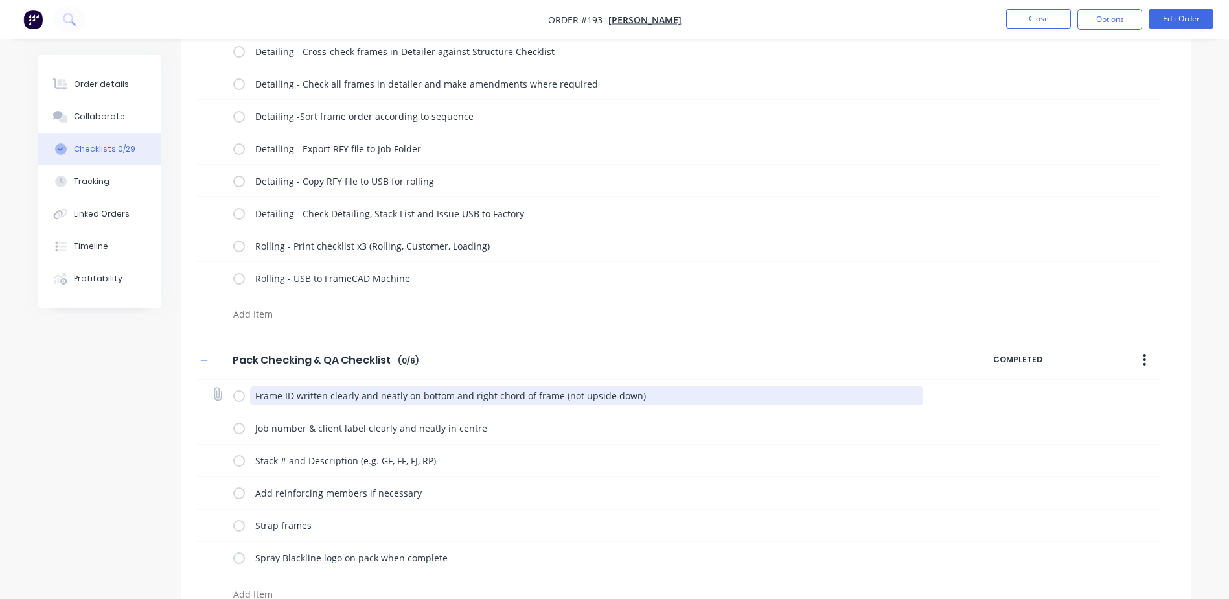
scroll to position [866, 0]
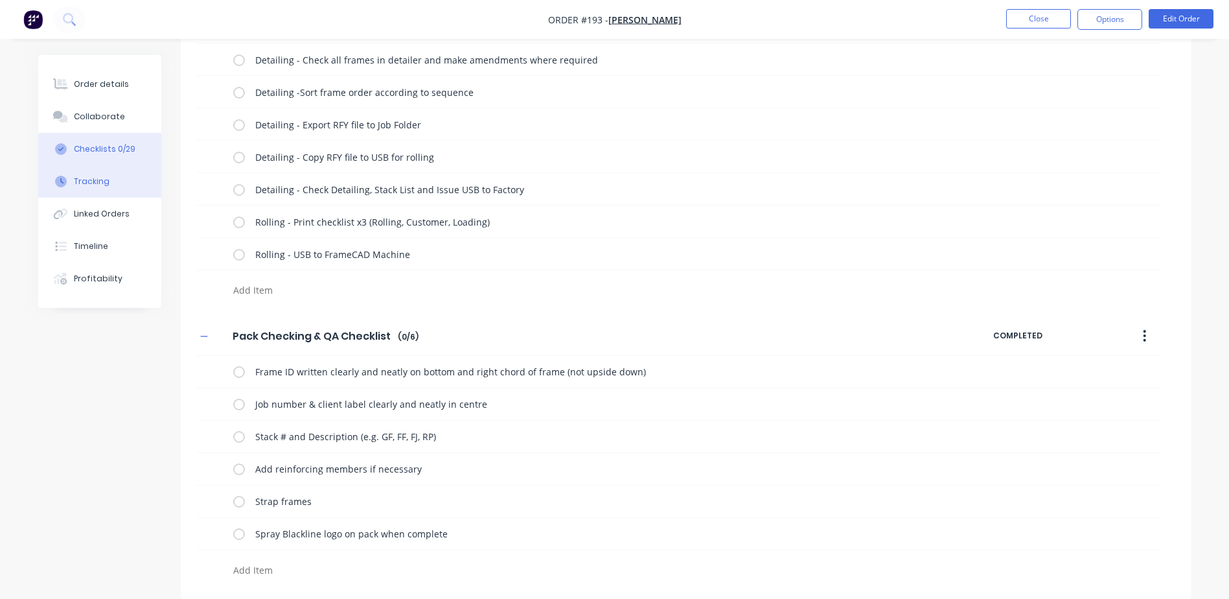
click at [97, 181] on div "Tracking" at bounding box center [92, 182] width 36 height 12
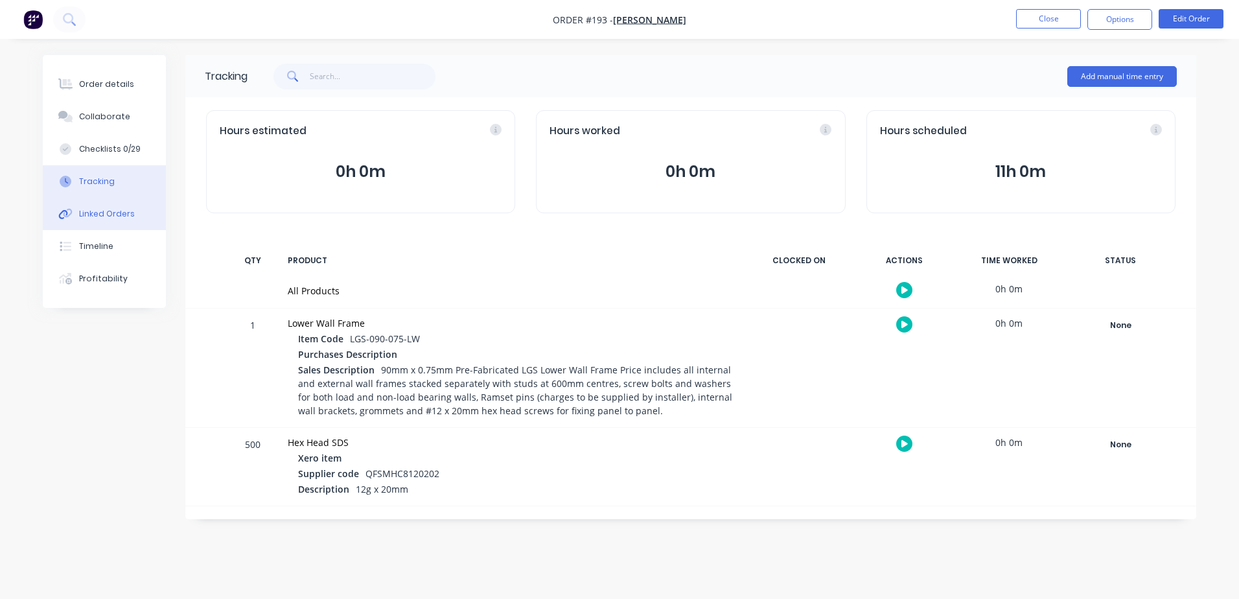
click at [116, 213] on div "Linked Orders" at bounding box center [107, 214] width 56 height 12
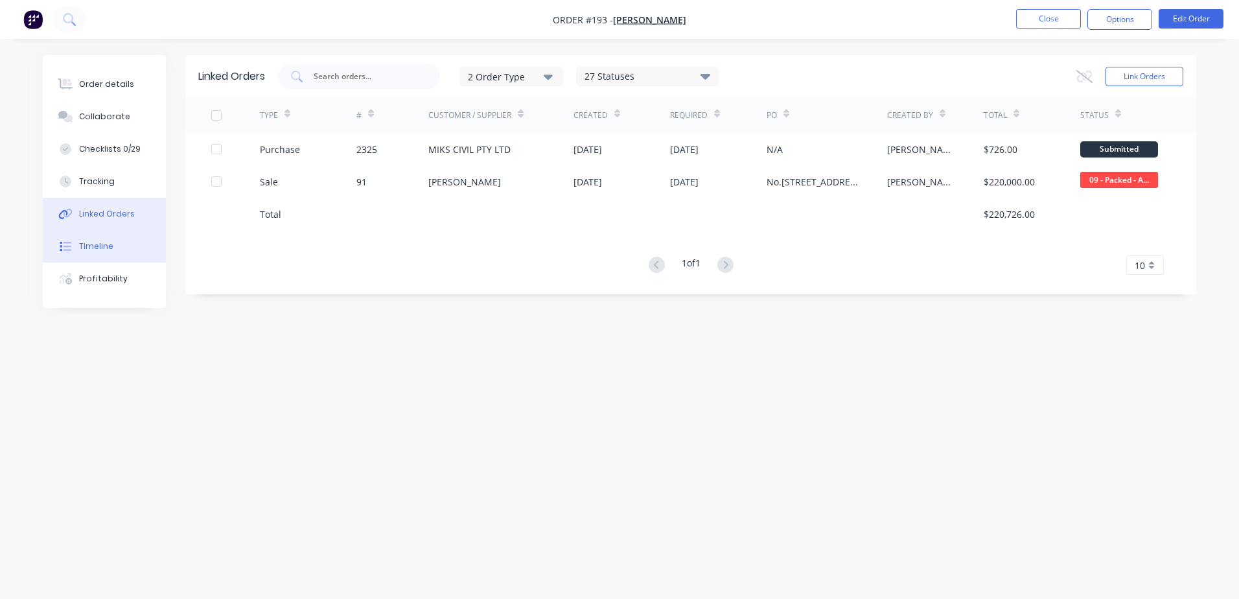
click at [113, 246] on button "Timeline" at bounding box center [104, 246] width 123 height 32
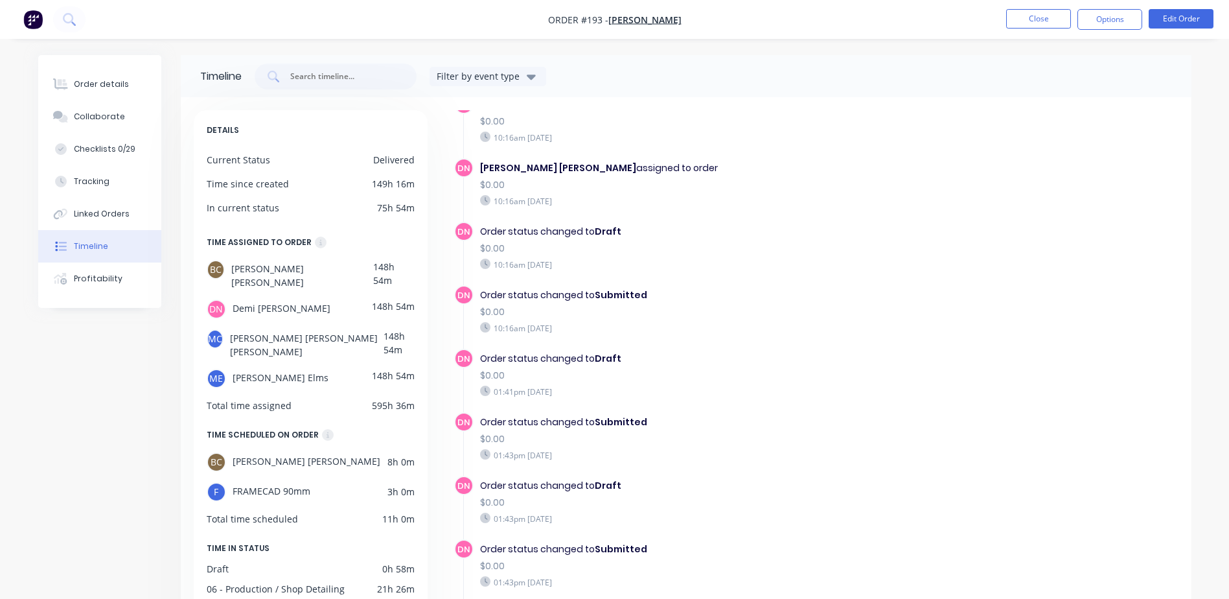
scroll to position [713, 0]
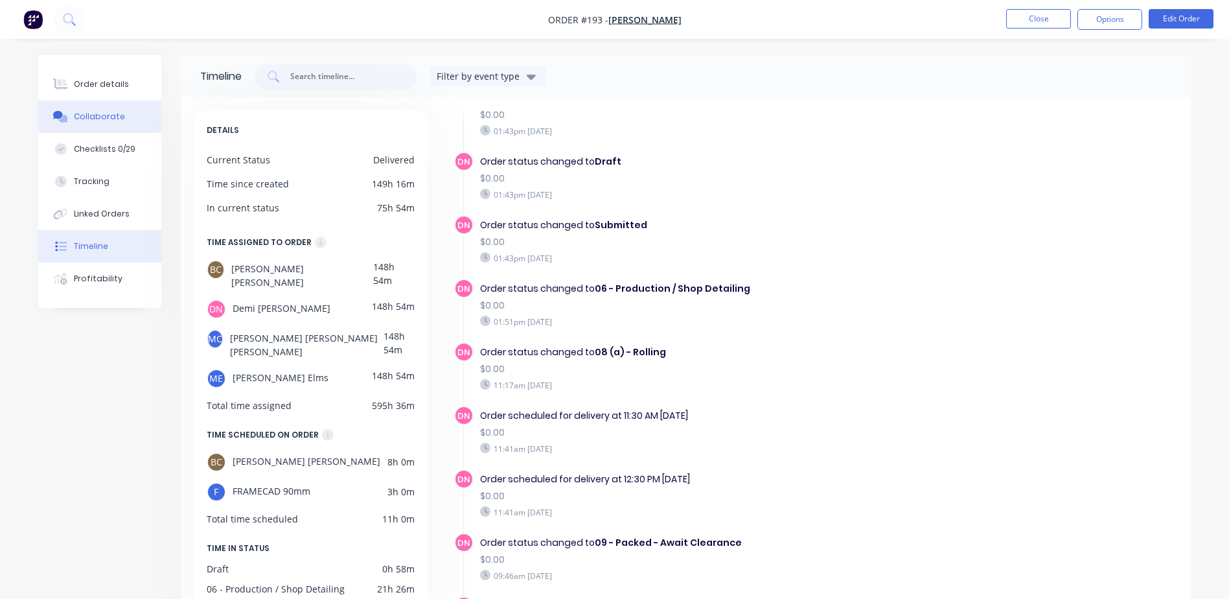
click at [97, 113] on div "Collaborate" at bounding box center [99, 117] width 51 height 12
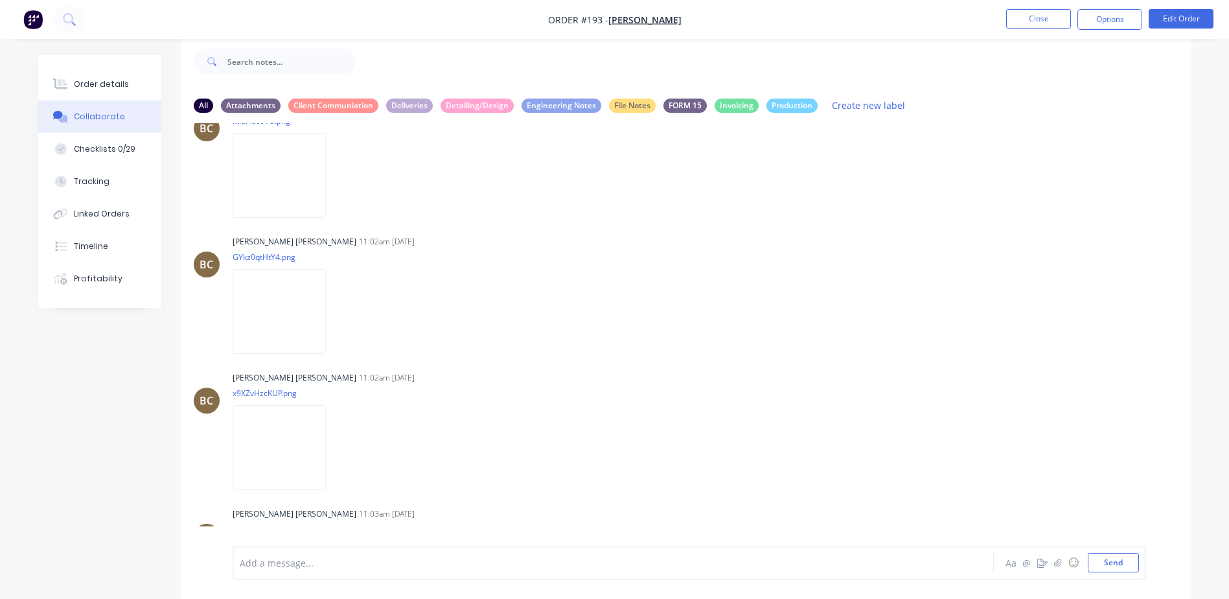
scroll to position [1277, 0]
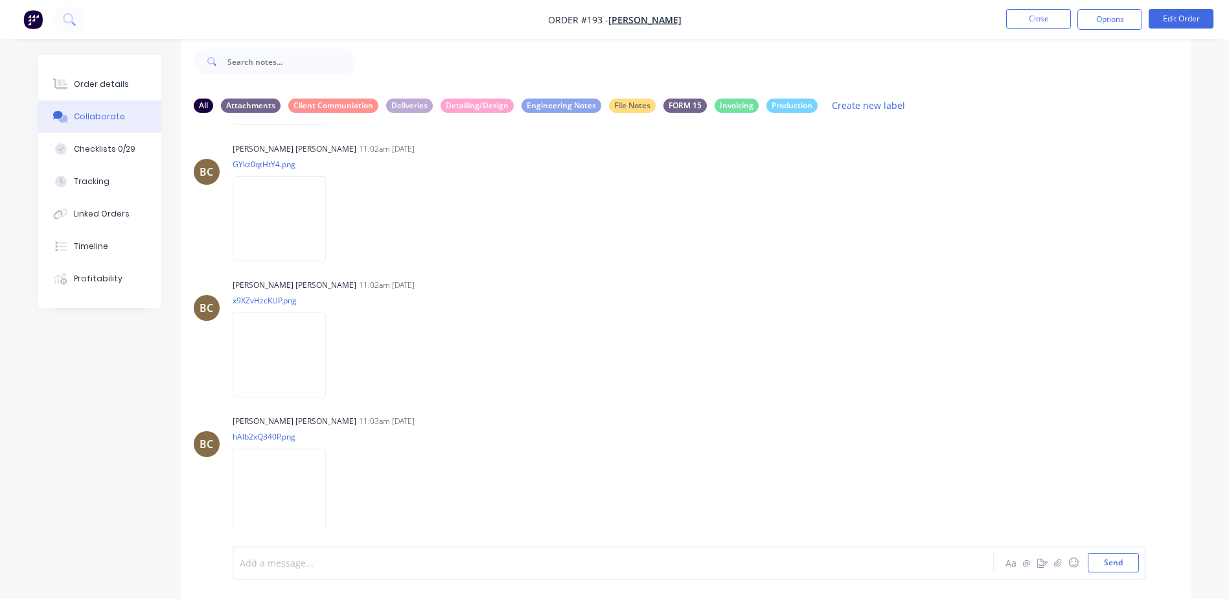
click at [316, 558] on div at bounding box center [577, 563] width 674 height 14
click at [467, 563] on div at bounding box center [577, 563] width 674 height 14
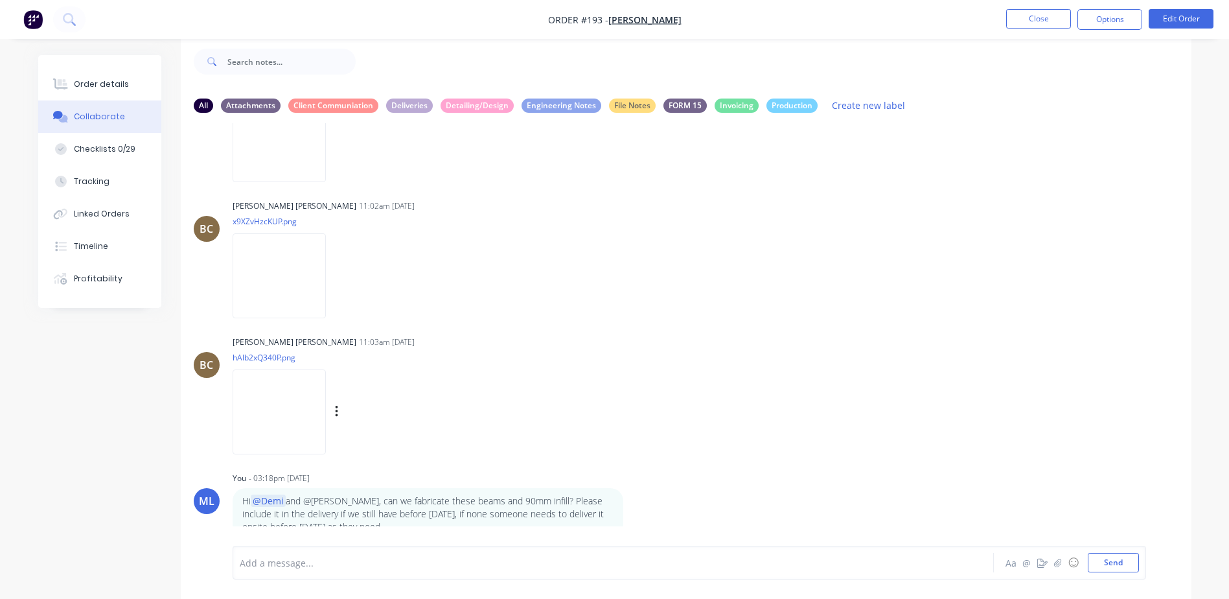
scroll to position [1356, 0]
click at [631, 506] on icon "button" at bounding box center [633, 513] width 4 height 15
click at [692, 493] on button "Edit" at bounding box center [679, 503] width 82 height 21
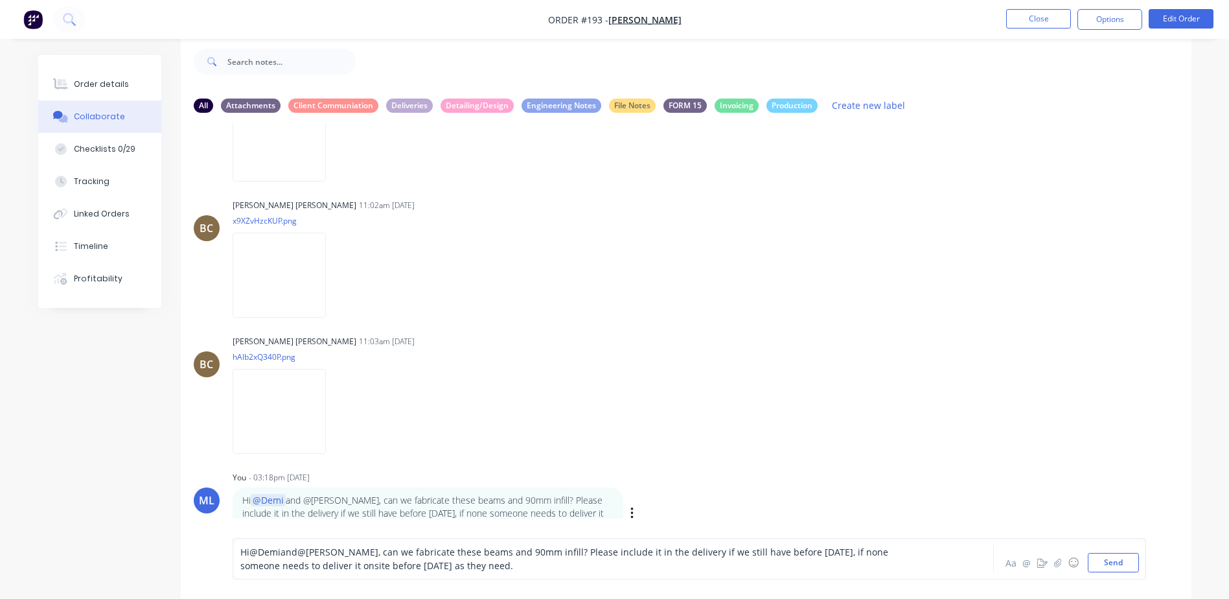
click at [412, 511] on p "Hi @Demi and @[PERSON_NAME], can we fabricate these beams and 90mm infill? Plea…" at bounding box center [427, 514] width 371 height 40
click at [498, 569] on div "Hi @Demi and @[PERSON_NAME] , can we fabricate these beams and 90mm infill? Ple…" at bounding box center [577, 558] width 674 height 27
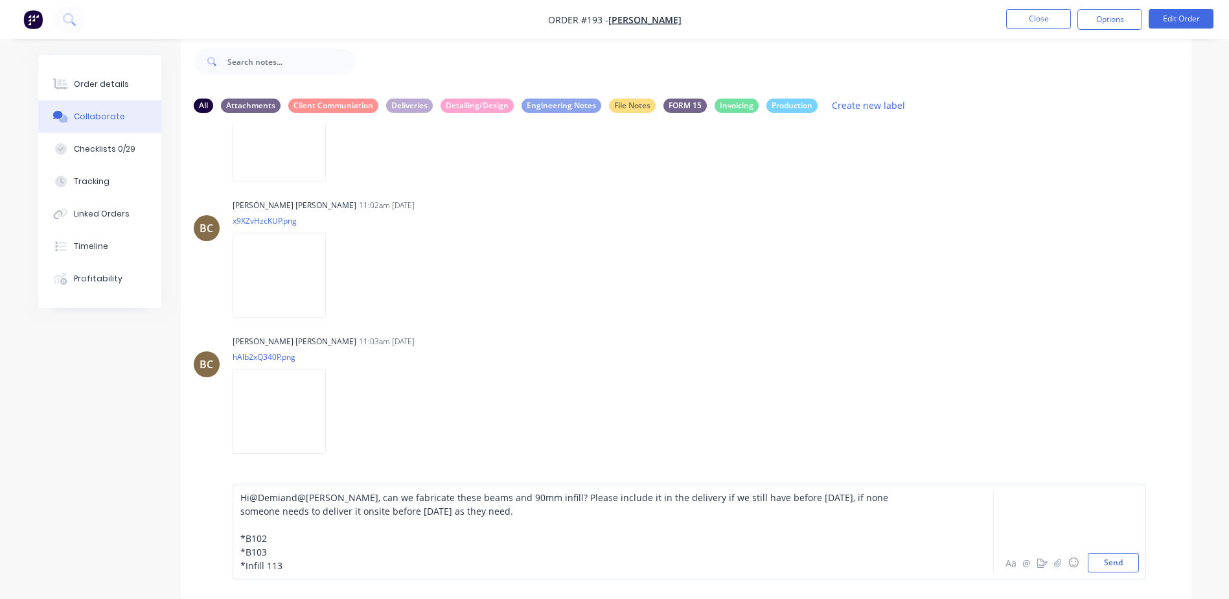
click at [487, 510] on div "Hi @Demi and @[PERSON_NAME] , can we fabricate these beams and 90mm infill? Ple…" at bounding box center [577, 504] width 674 height 27
click at [780, 515] on div "Hi @Demi and @[PERSON_NAME] , can we fabricate these beams and 90mm infill? Ple…" at bounding box center [577, 504] width 674 height 27
click at [776, 517] on div "Hi @Demi and @[PERSON_NAME] , can we fabricate these beams and 90mm infill? Ple…" at bounding box center [577, 504] width 674 height 27
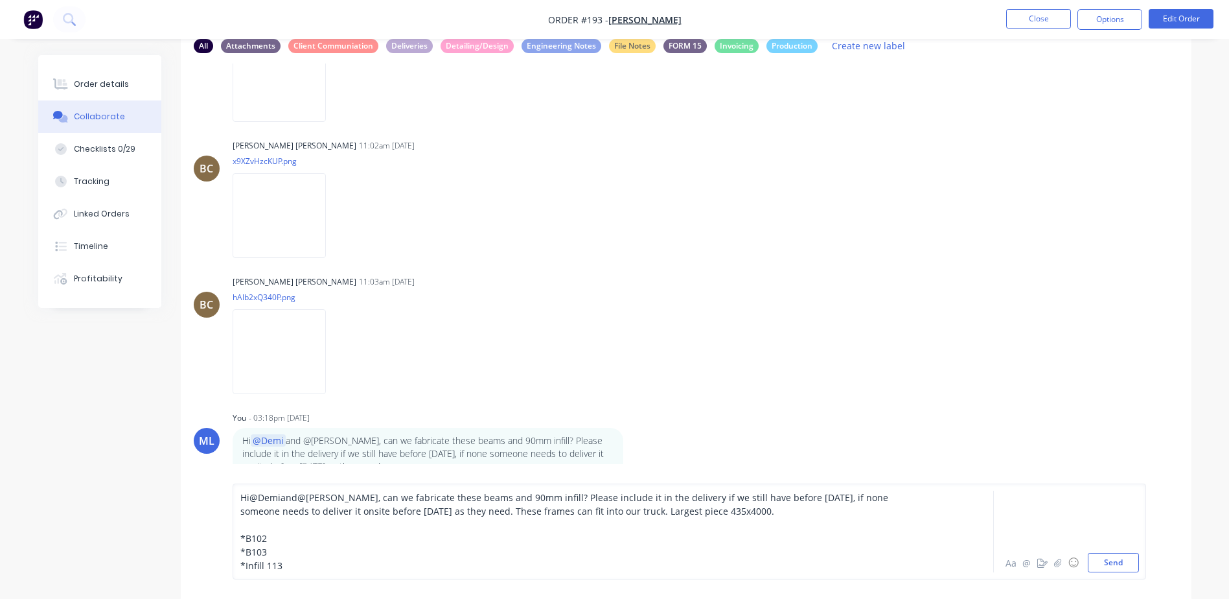
scroll to position [82, 0]
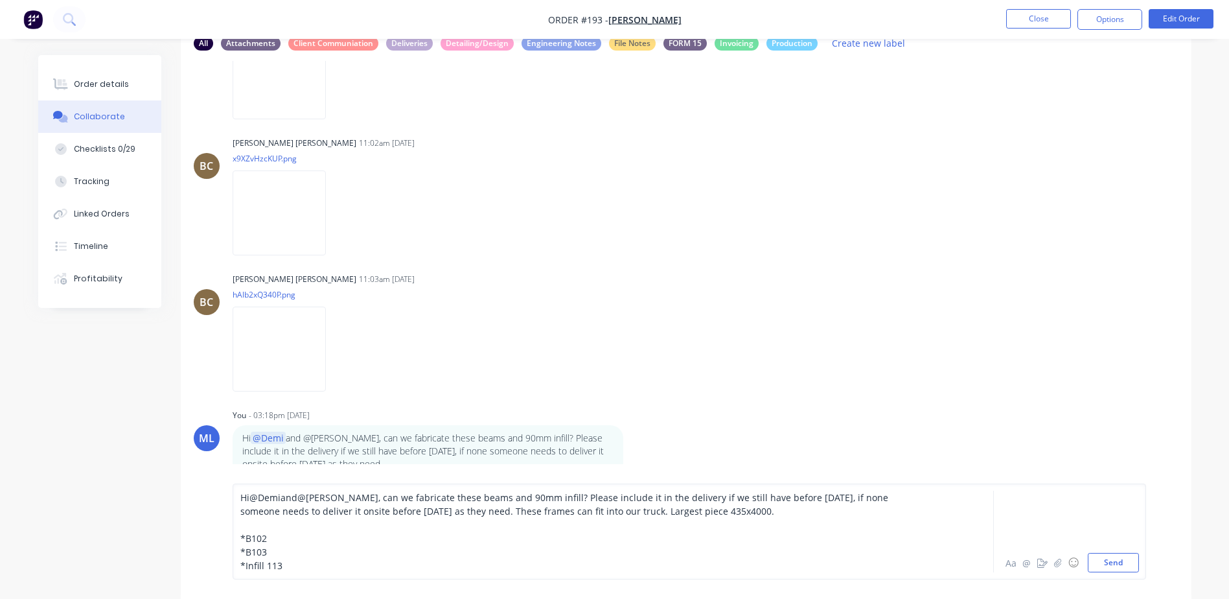
click at [303, 572] on div "*Infill 113" at bounding box center [577, 566] width 674 height 14
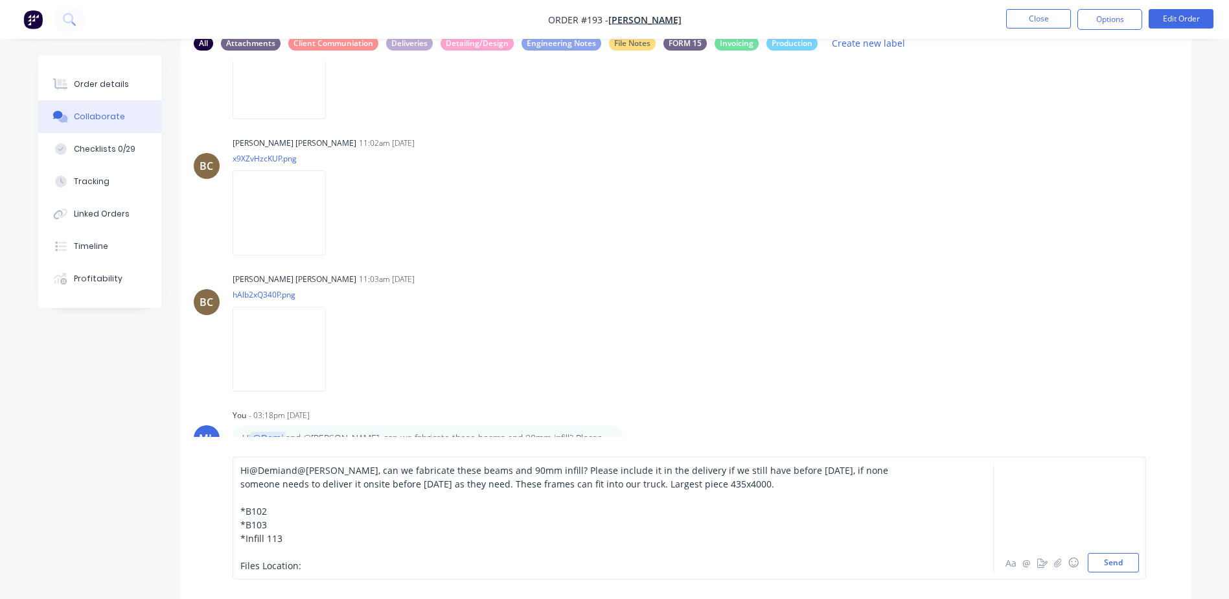
click at [327, 571] on div "Files Location:" at bounding box center [577, 566] width 674 height 14
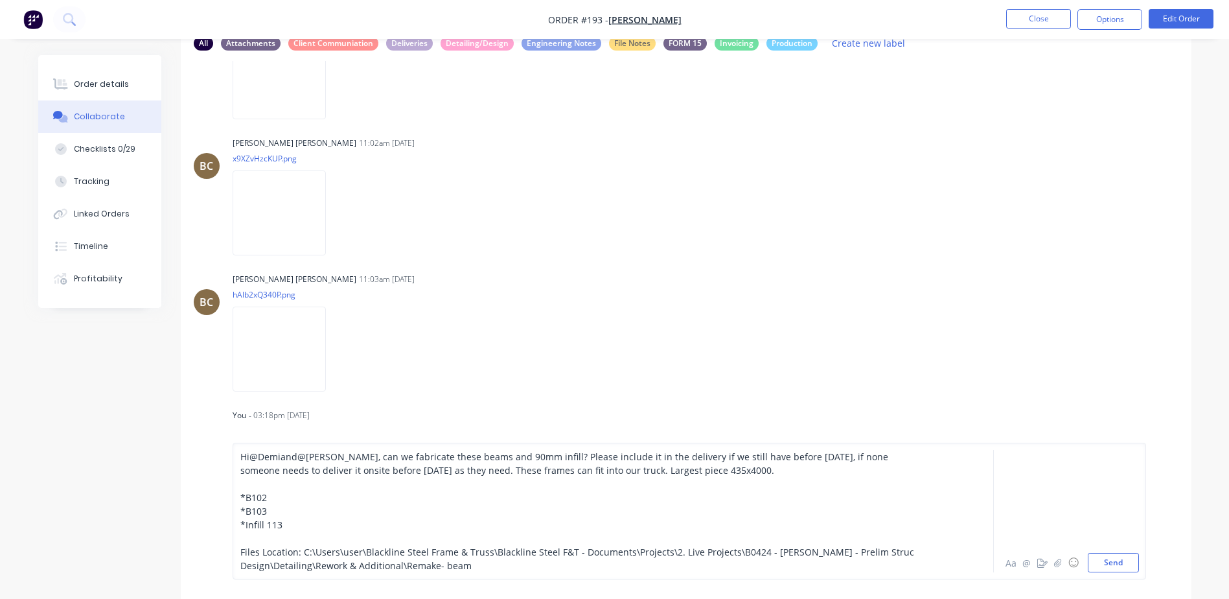
click at [789, 473] on div "Hi @Demi and @[PERSON_NAME] , can we fabricate these beams and 90mm infill? Ple…" at bounding box center [577, 463] width 674 height 27
click at [524, 564] on div "Files Location: C:\Users\user\Blackline Steel Frame & Truss\Blackline Steel F&T…" at bounding box center [577, 558] width 674 height 27
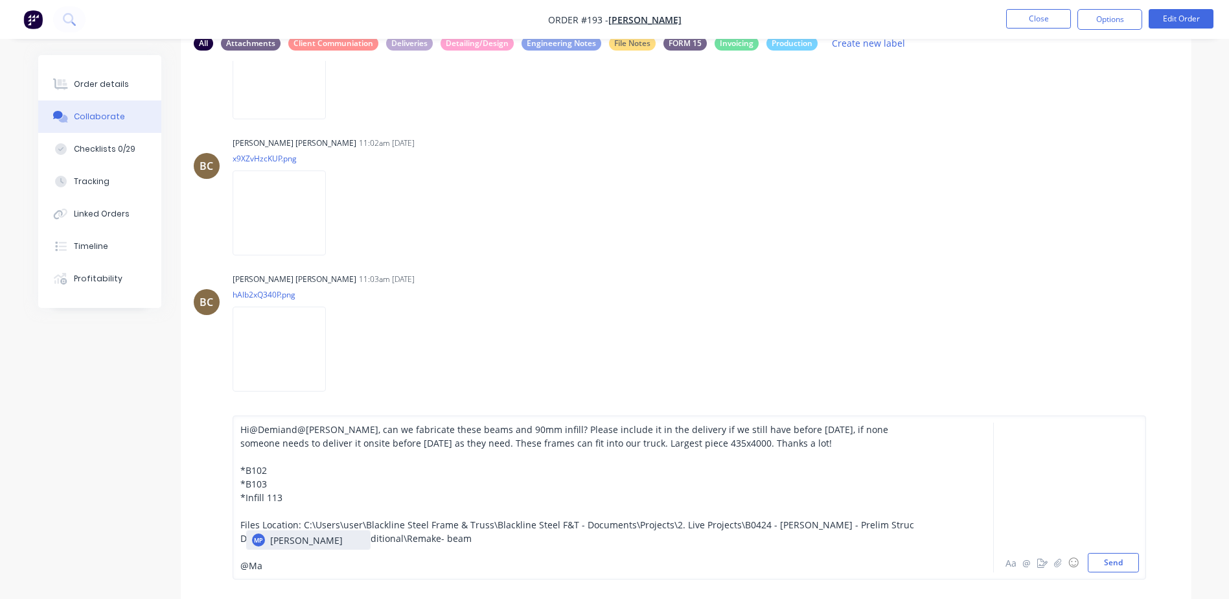
click at [259, 529] on span "Files Location: C:\Users\user\Blackline Steel Frame & Truss\Blackline Steel F&T…" at bounding box center [578, 531] width 677 height 26
click at [294, 565] on div "@Ma" at bounding box center [577, 566] width 674 height 14
click at [1113, 559] on button "Send" at bounding box center [1113, 562] width 51 height 19
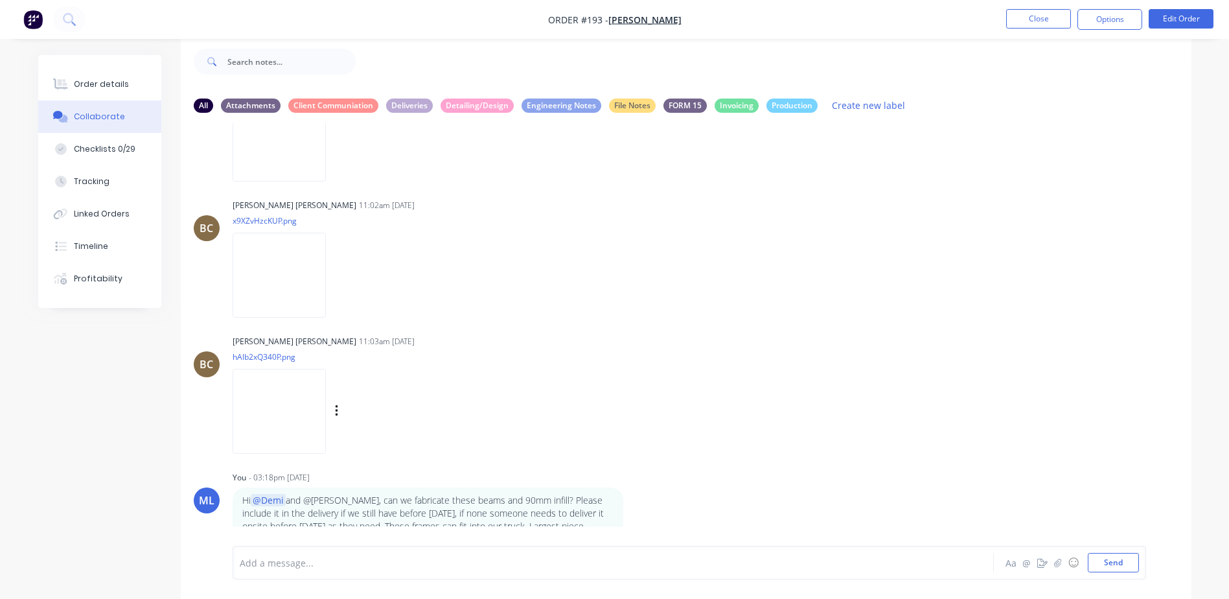
scroll to position [1501, 0]
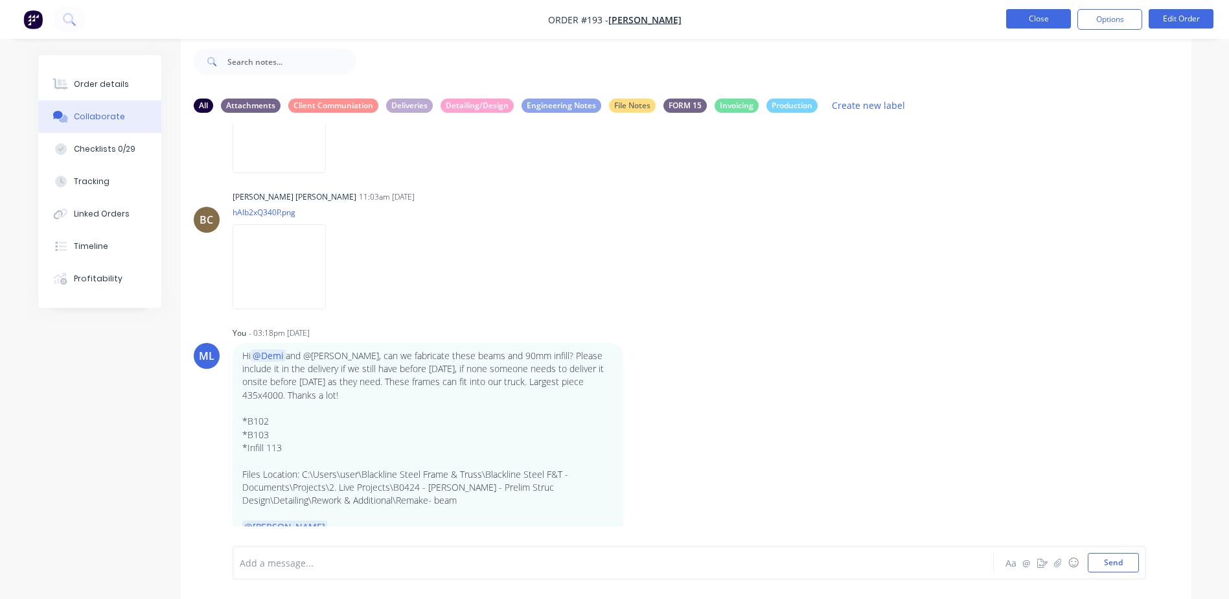
click at [1046, 18] on button "Close" at bounding box center [1038, 18] width 65 height 19
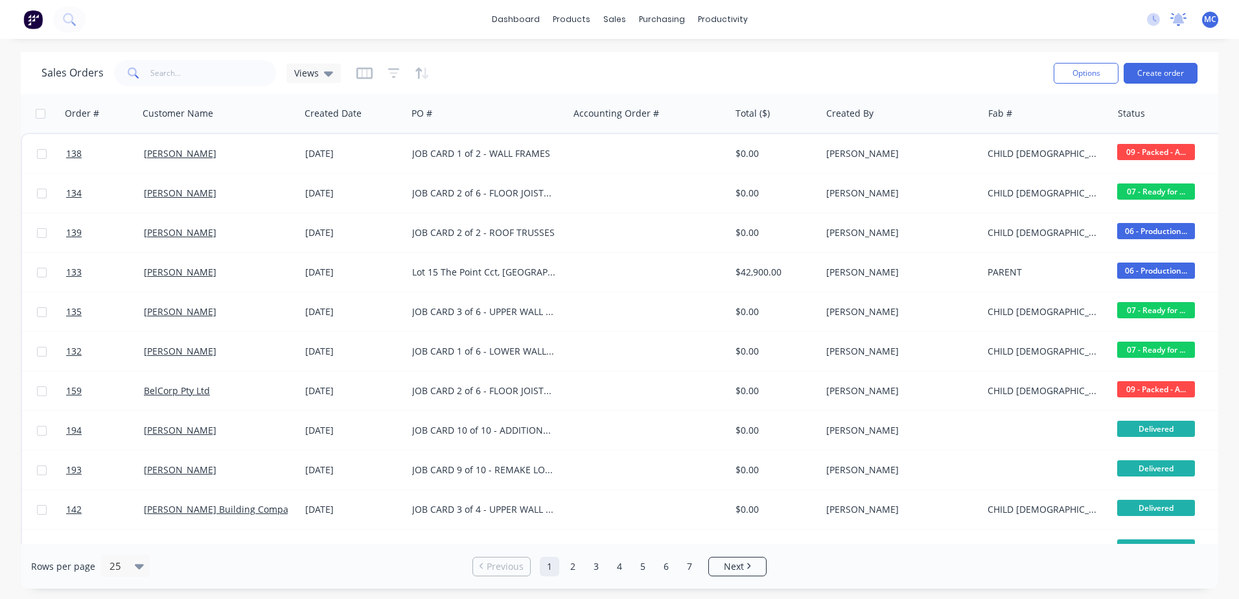
click at [1182, 16] on icon at bounding box center [1179, 18] width 12 height 10
